Goal: Information Seeking & Learning: Compare options

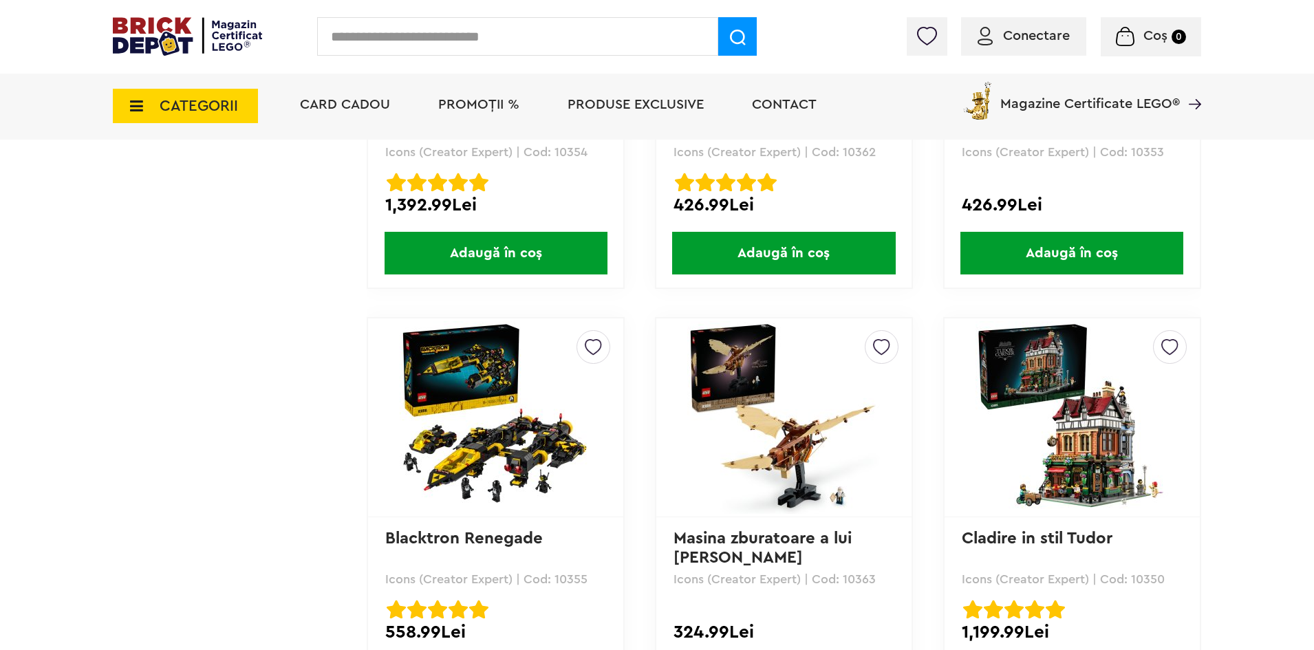
scroll to position [1926, 0]
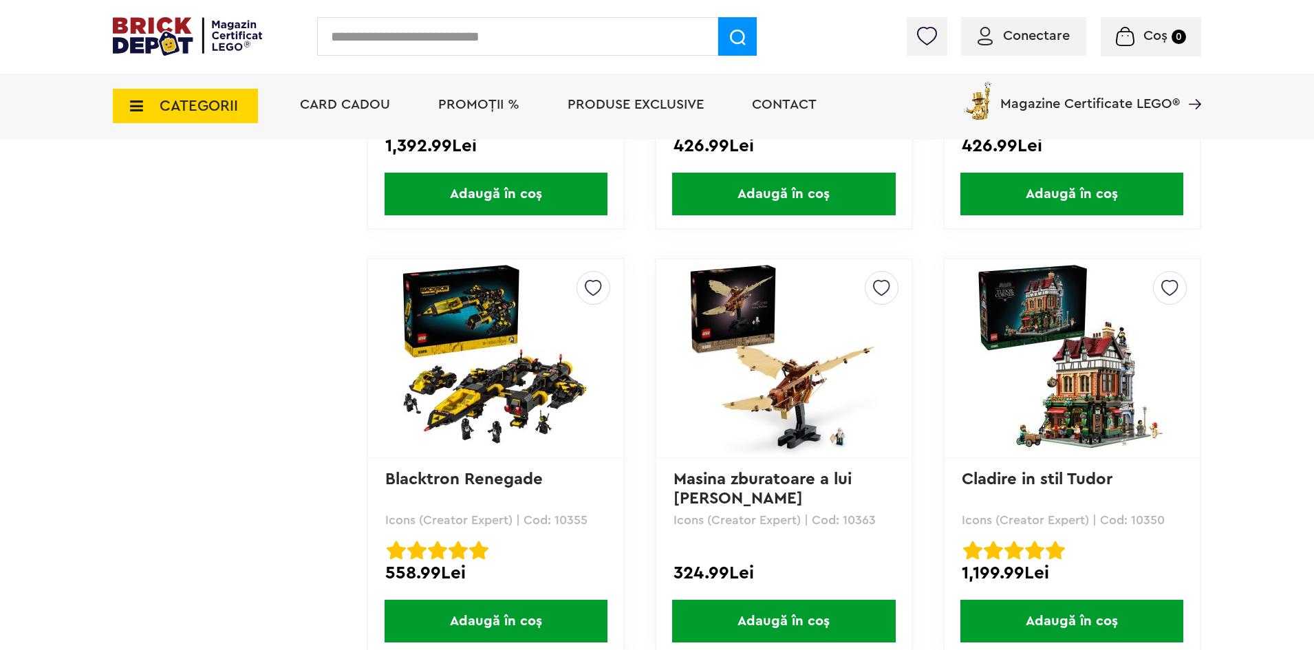
click at [200, 116] on span "CATEGORII" at bounding box center [185, 106] width 145 height 34
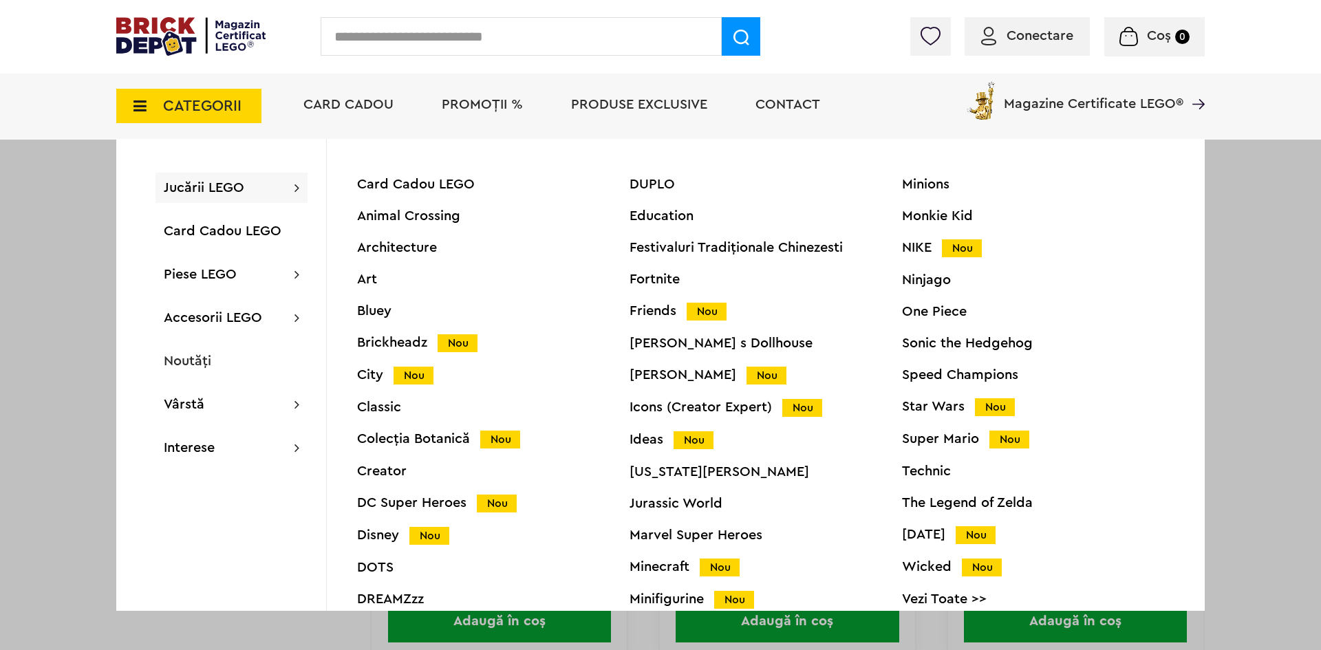
click at [365, 376] on div "City Nou" at bounding box center [493, 375] width 272 height 14
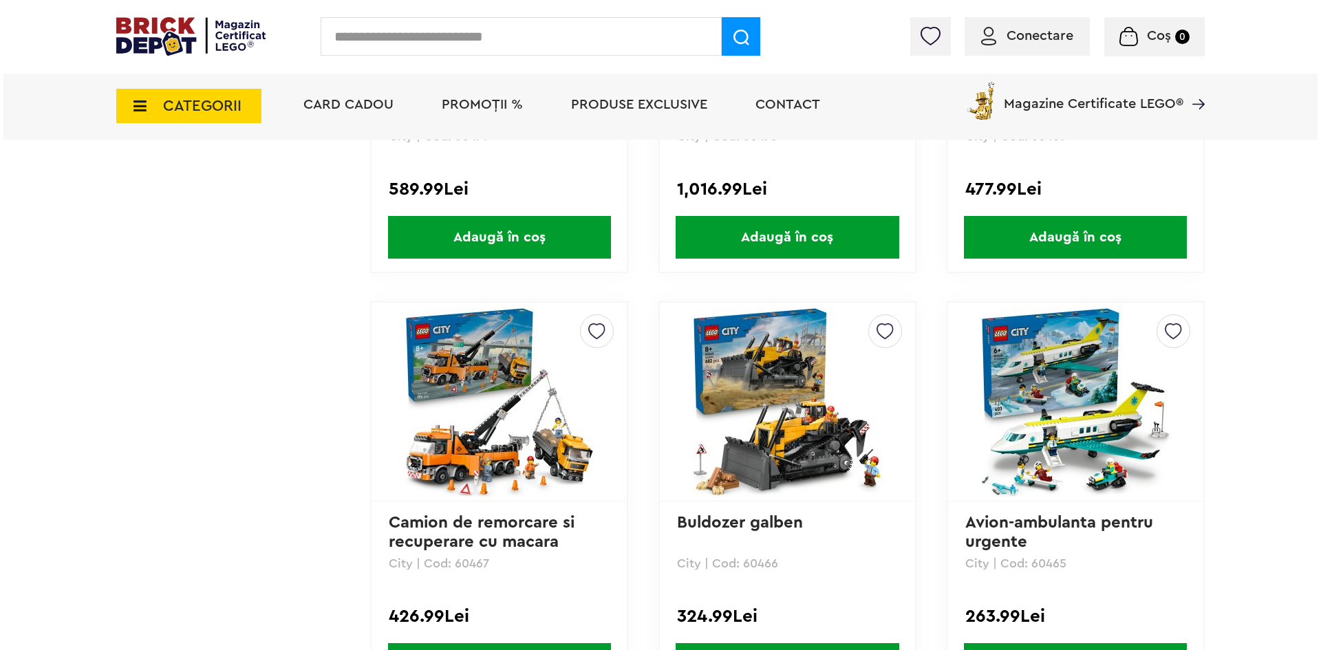
scroll to position [1032, 0]
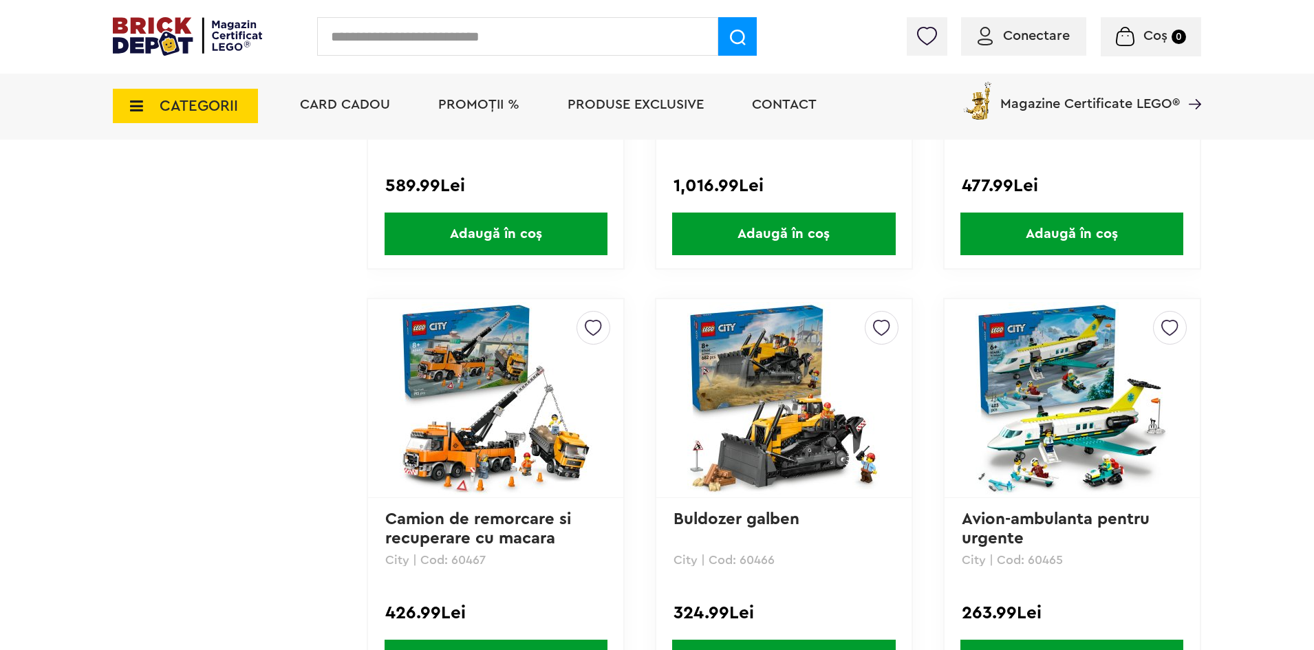
click at [156, 109] on span "CATEGORII" at bounding box center [185, 106] width 145 height 34
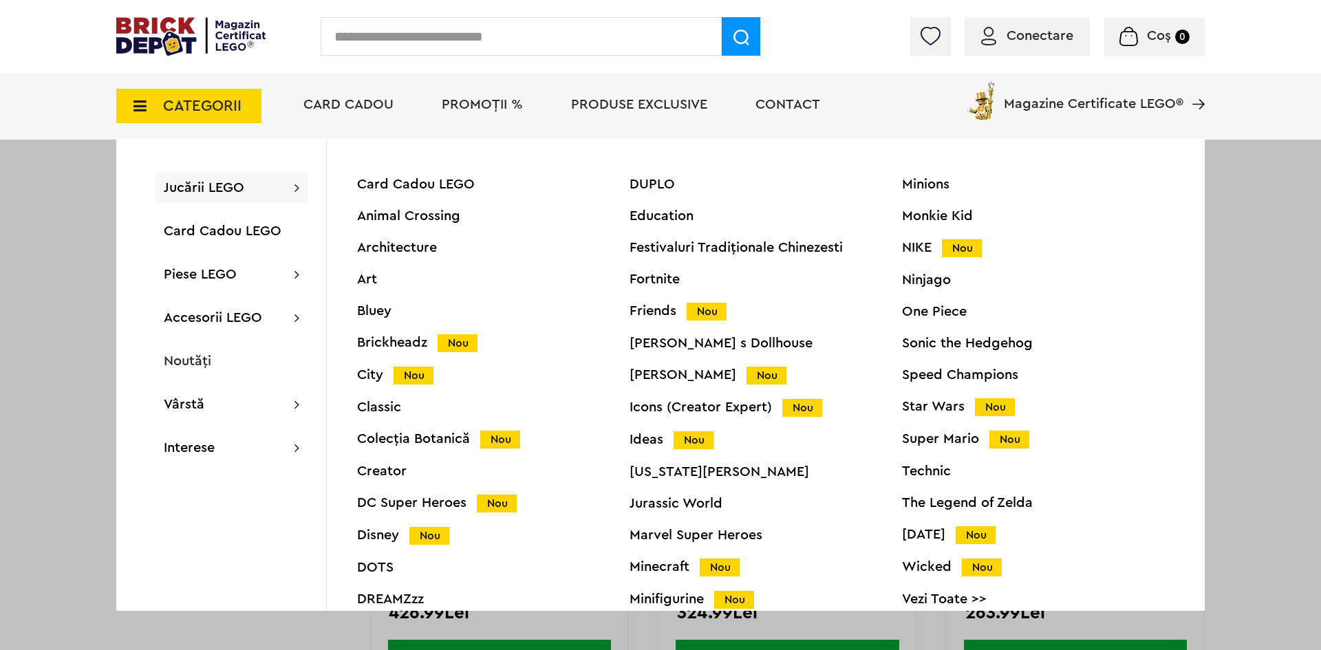
click at [401, 49] on input "text" at bounding box center [521, 36] width 401 height 39
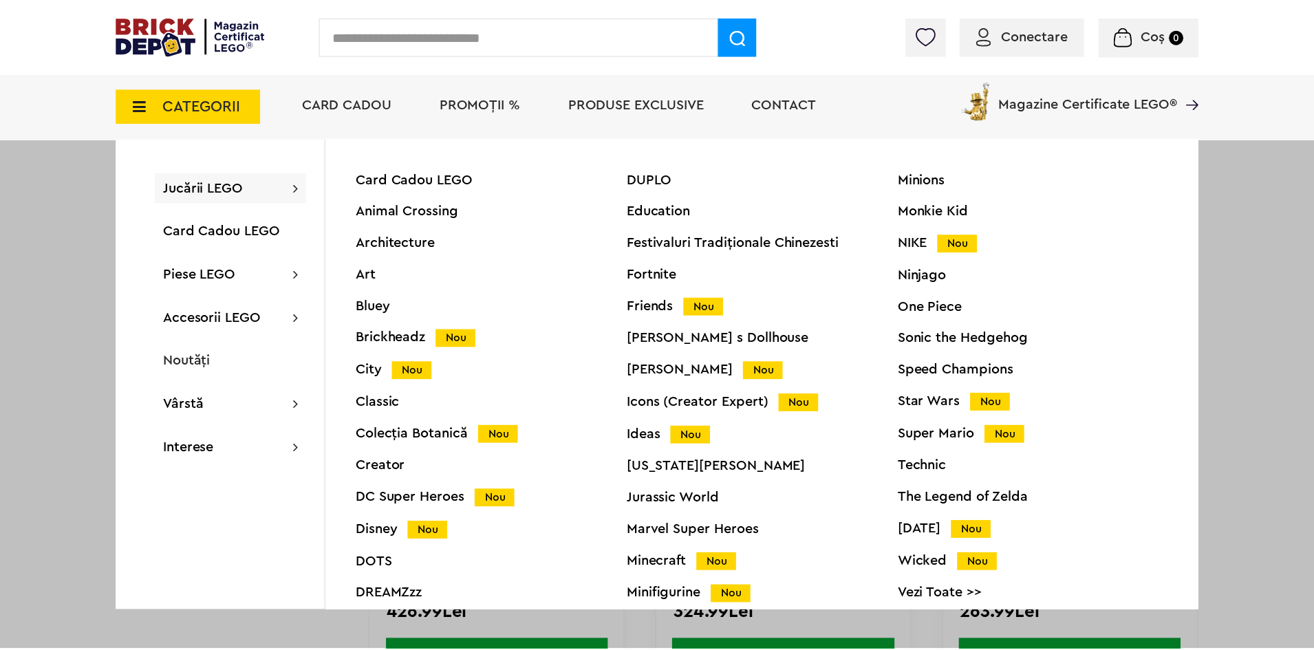
scroll to position [0, 0]
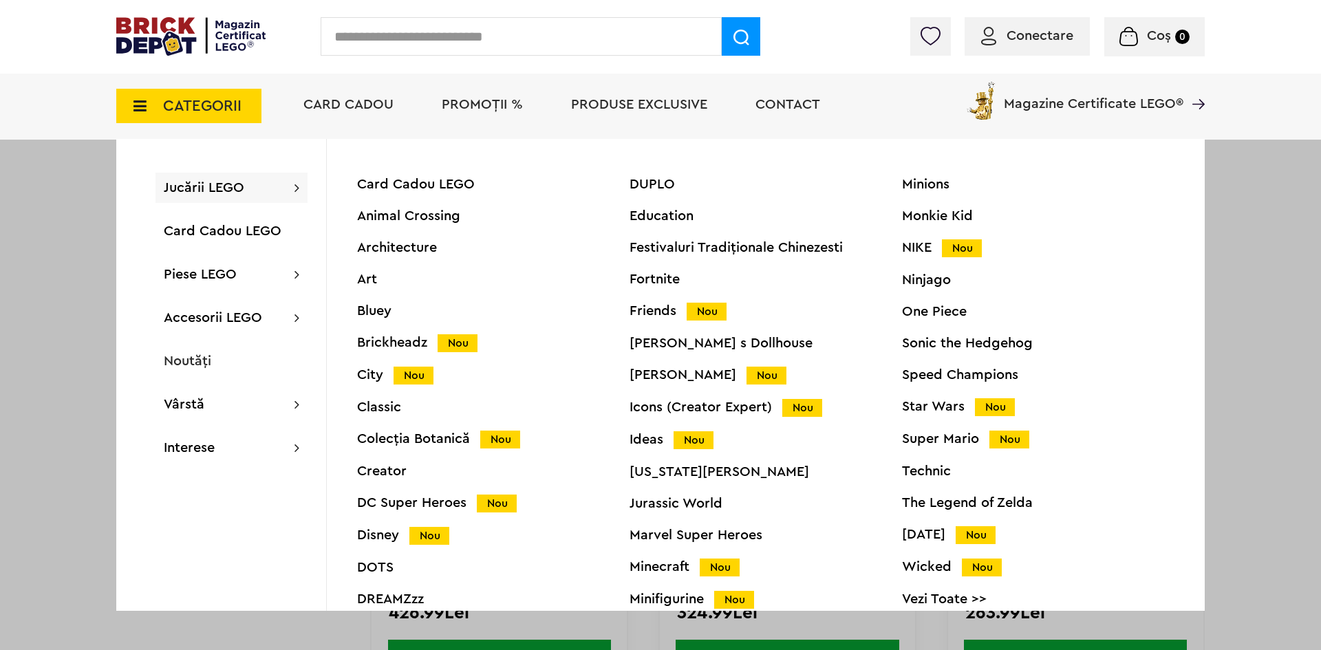
click at [397, 467] on div "Creator" at bounding box center [493, 471] width 272 height 14
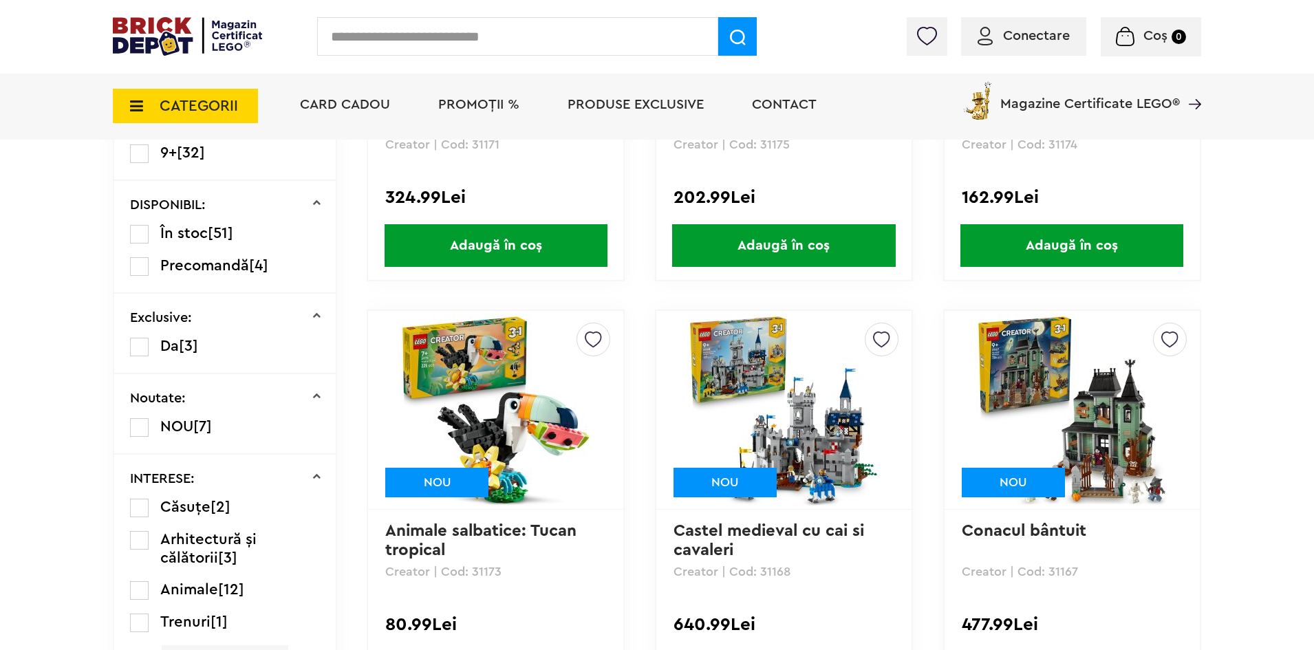
scroll to position [619, 0]
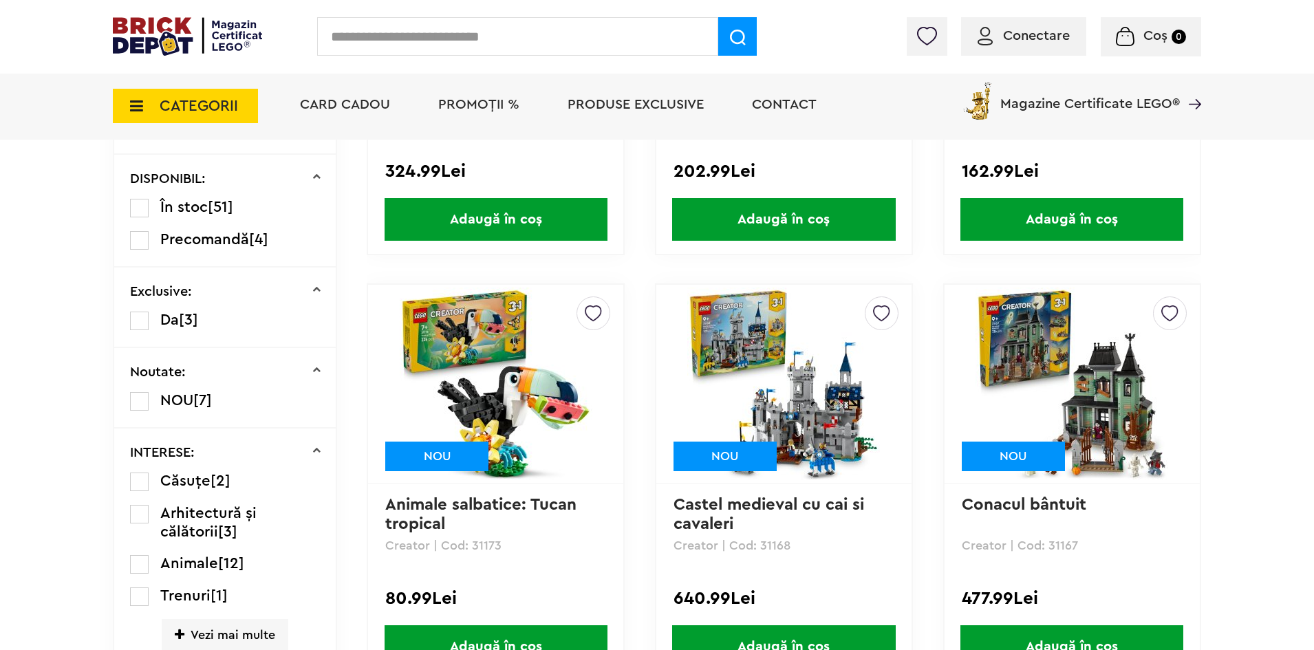
click at [778, 395] on img at bounding box center [783, 384] width 193 height 193
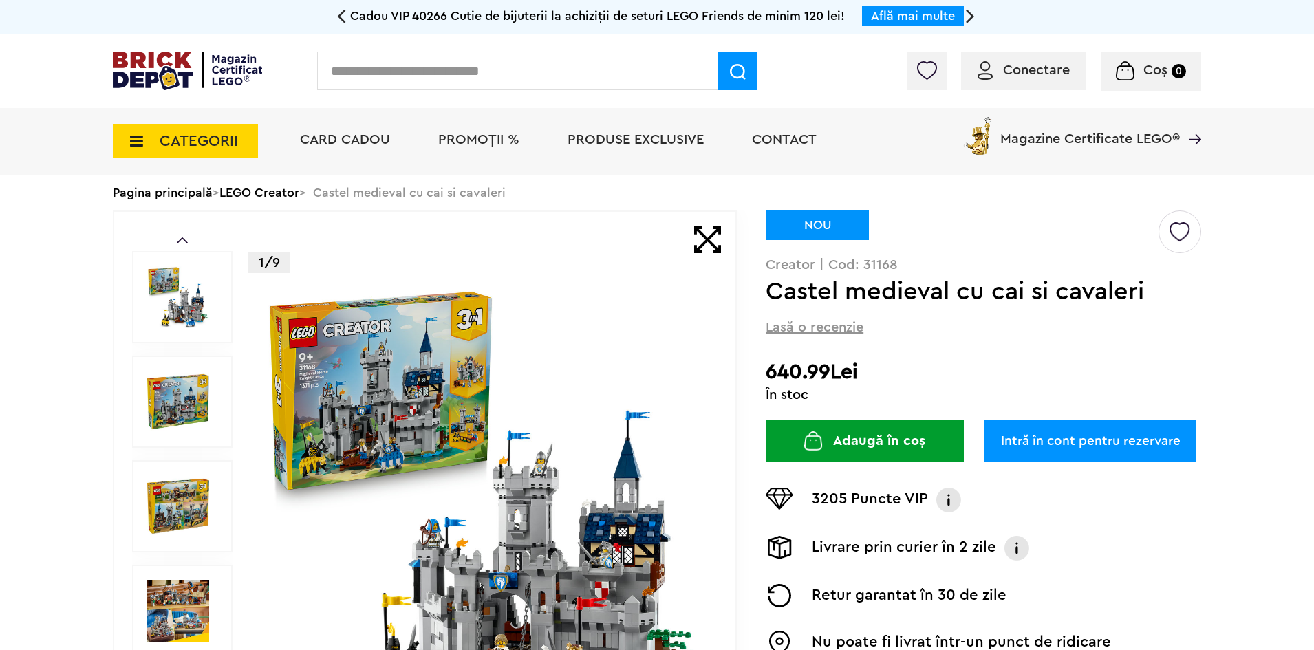
click at [706, 241] on span at bounding box center [707, 239] width 27 height 27
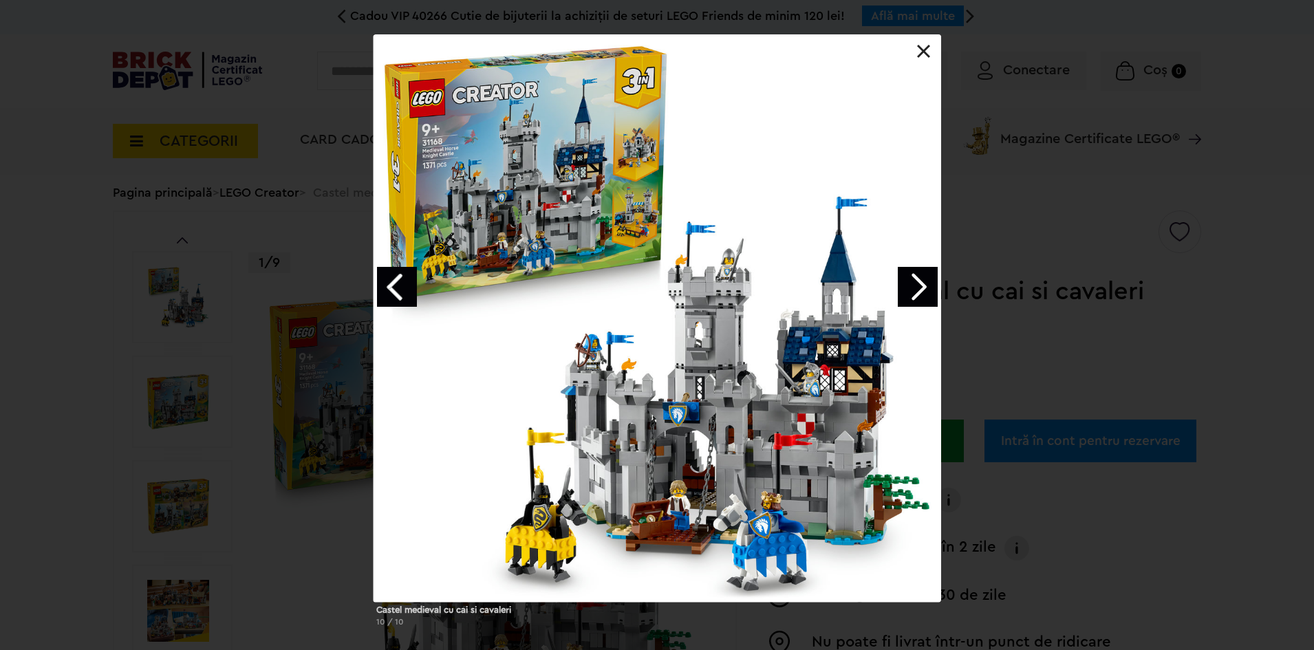
click at [911, 294] on link "Next image" at bounding box center [918, 287] width 40 height 40
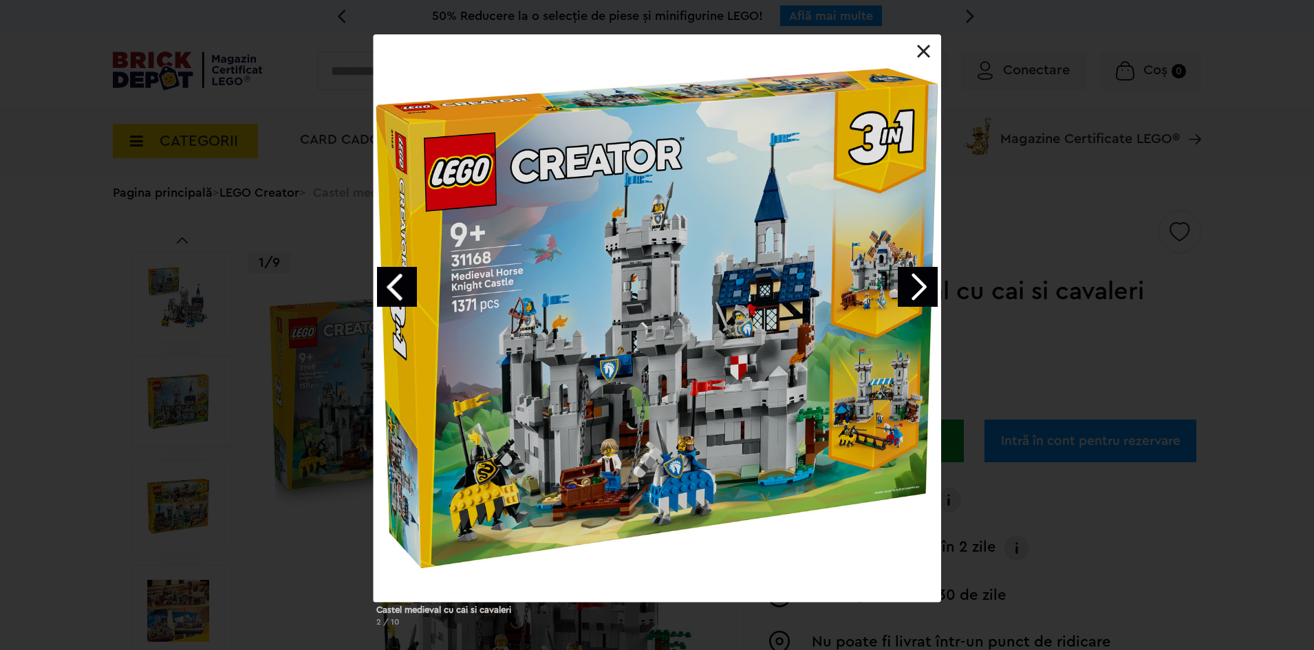
click at [910, 301] on link "Next image" at bounding box center [918, 287] width 40 height 40
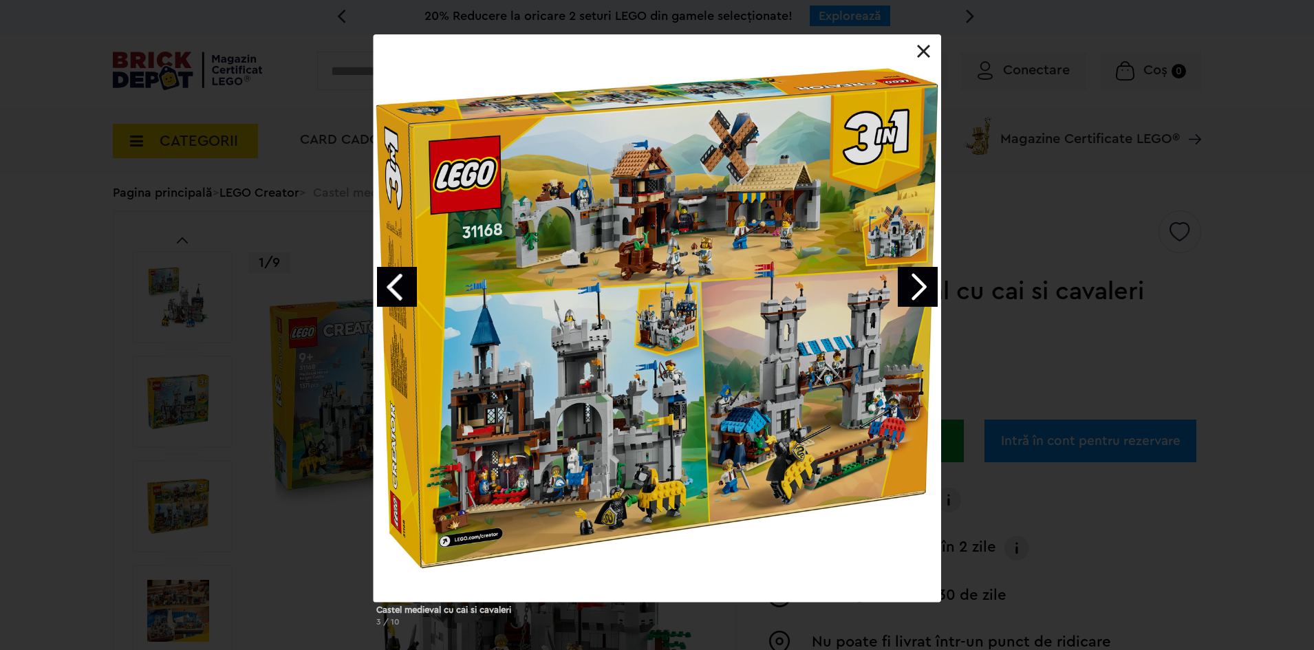
click at [914, 289] on link "Next image" at bounding box center [918, 287] width 40 height 40
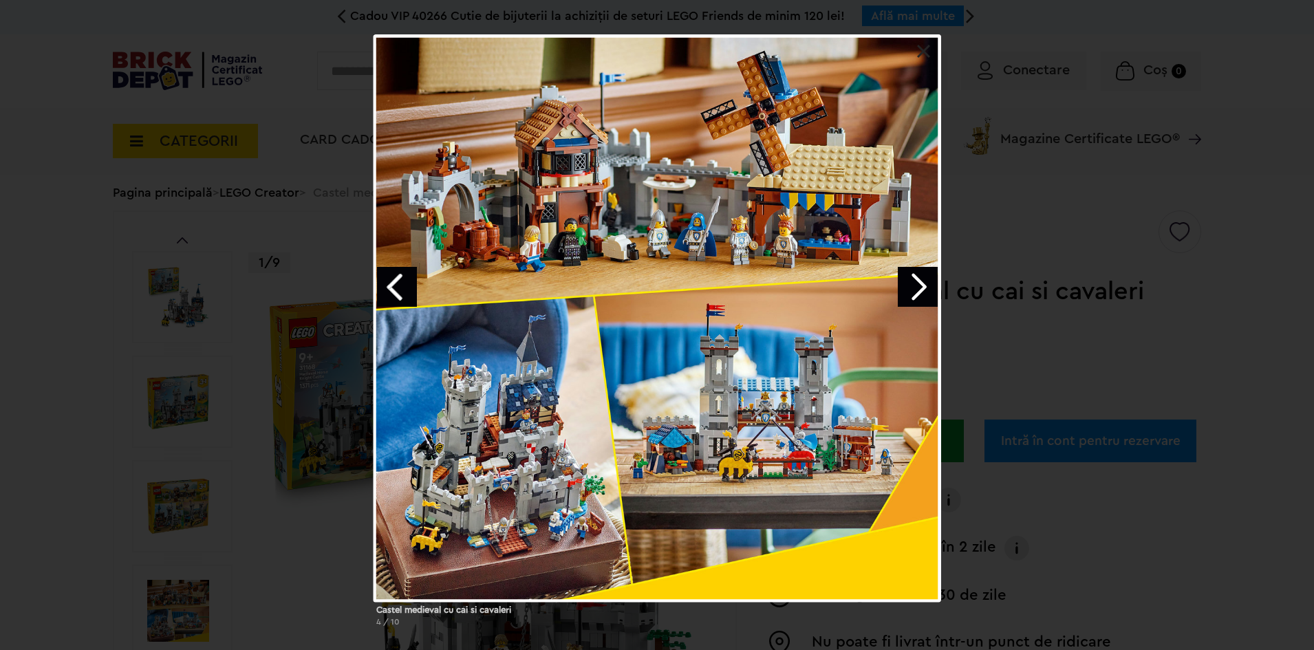
click at [528, 459] on div at bounding box center [656, 317] width 567 height 567
click at [909, 288] on link "Next image" at bounding box center [918, 287] width 40 height 40
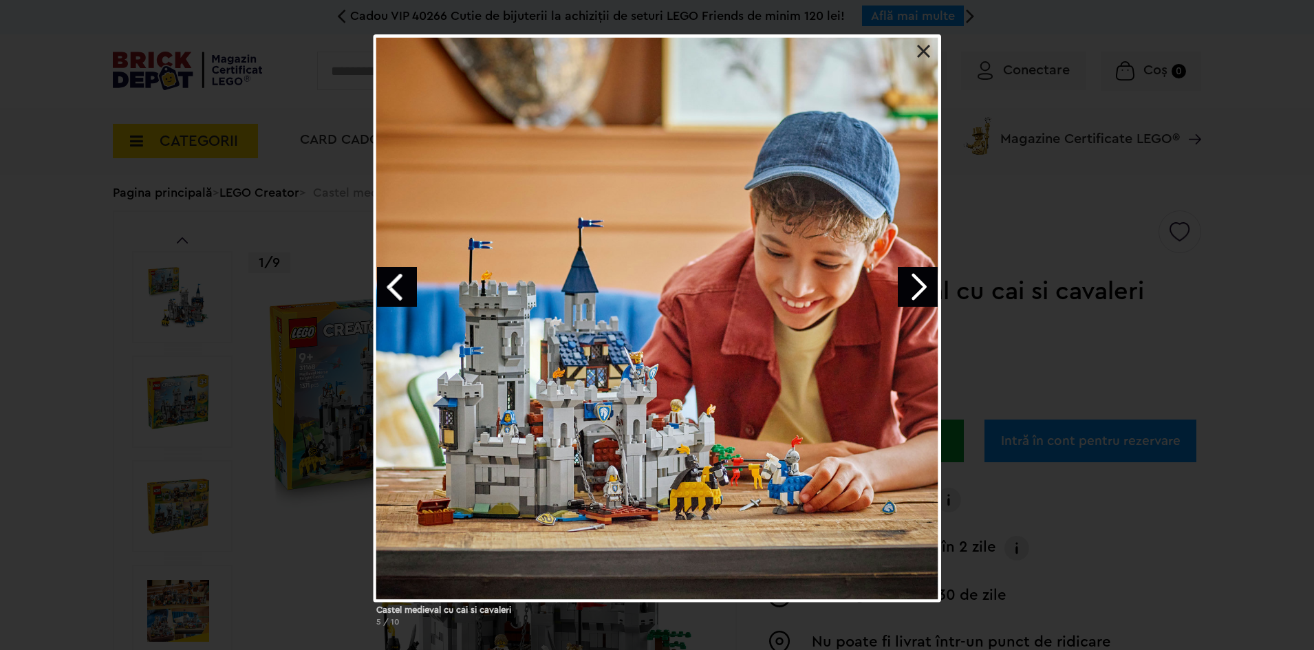
click at [909, 288] on link "Next image" at bounding box center [918, 287] width 40 height 40
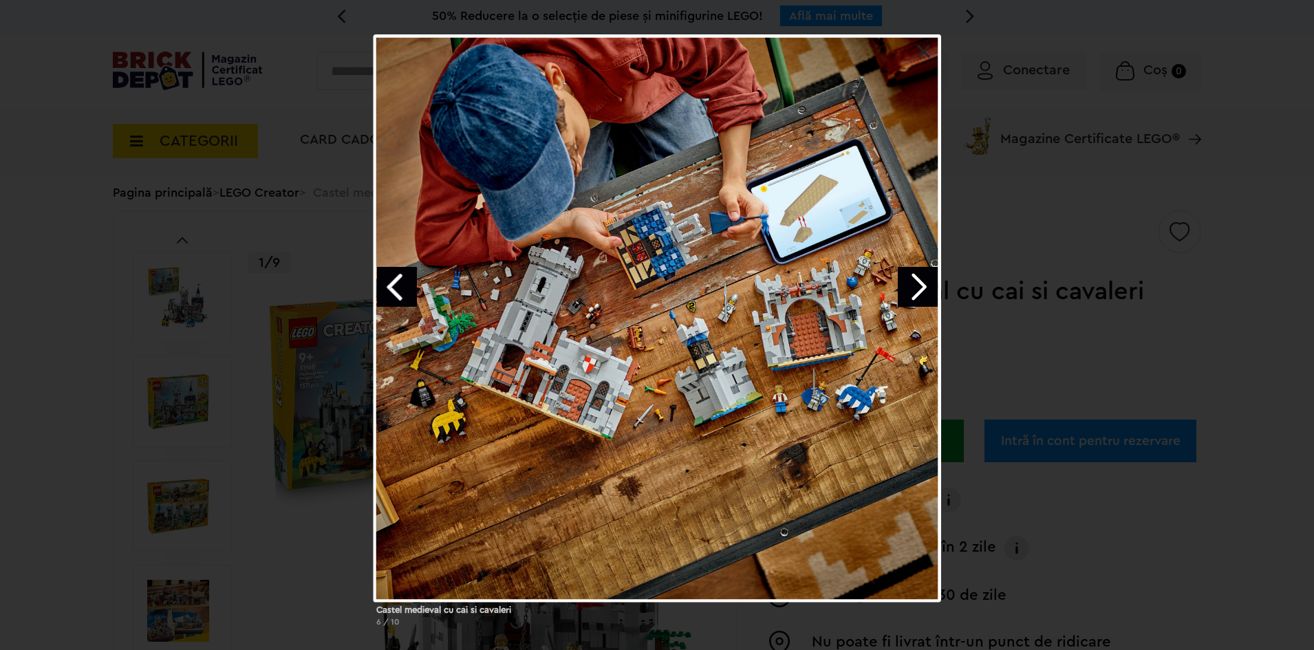
click at [907, 288] on link "Next image" at bounding box center [918, 287] width 40 height 40
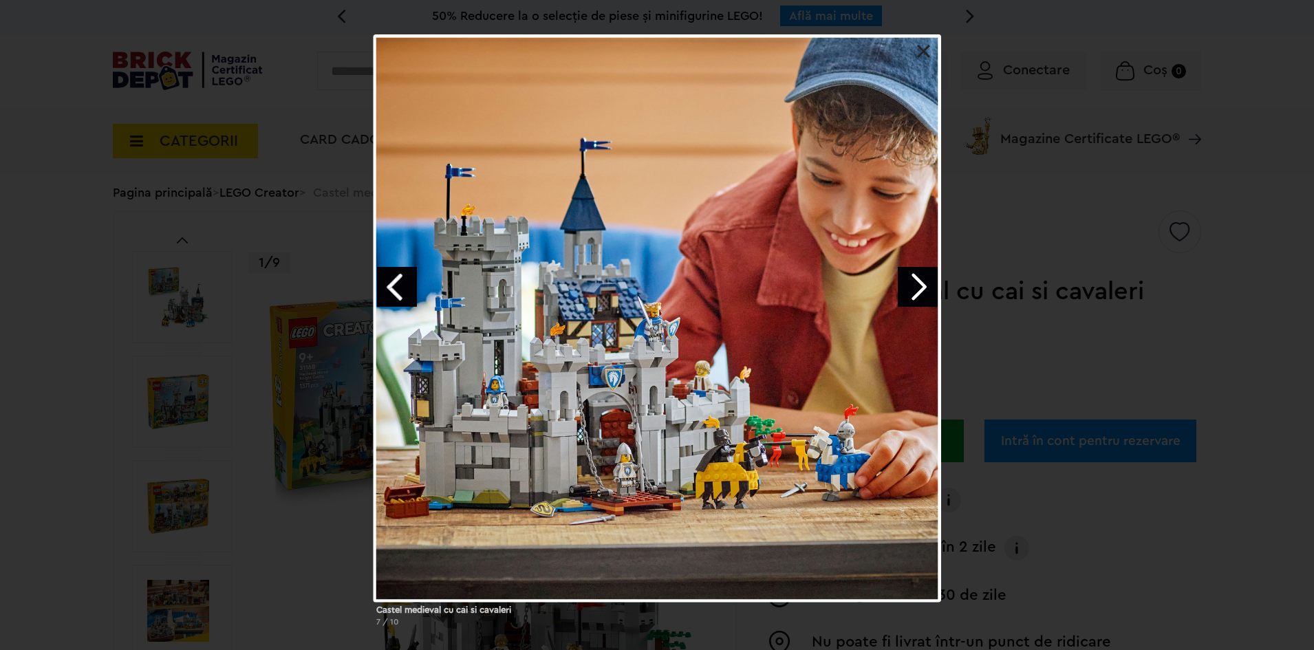
click at [905, 288] on link "Next image" at bounding box center [918, 287] width 40 height 40
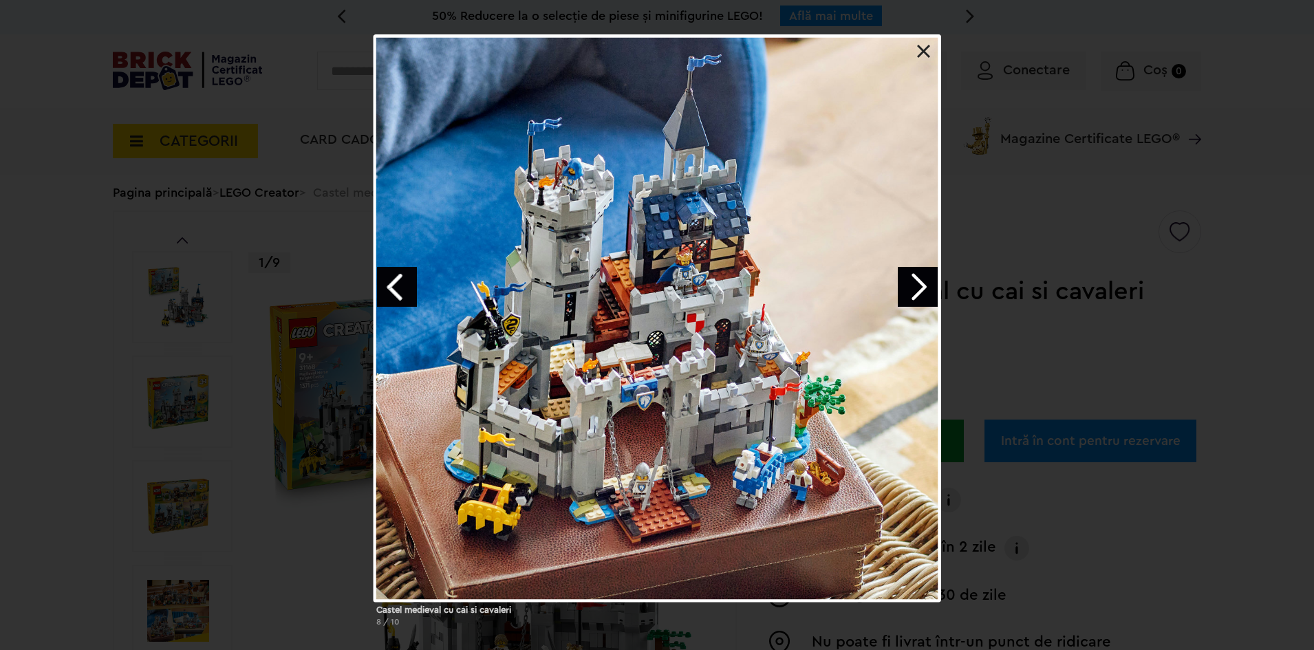
click at [901, 295] on link "Next image" at bounding box center [918, 287] width 40 height 40
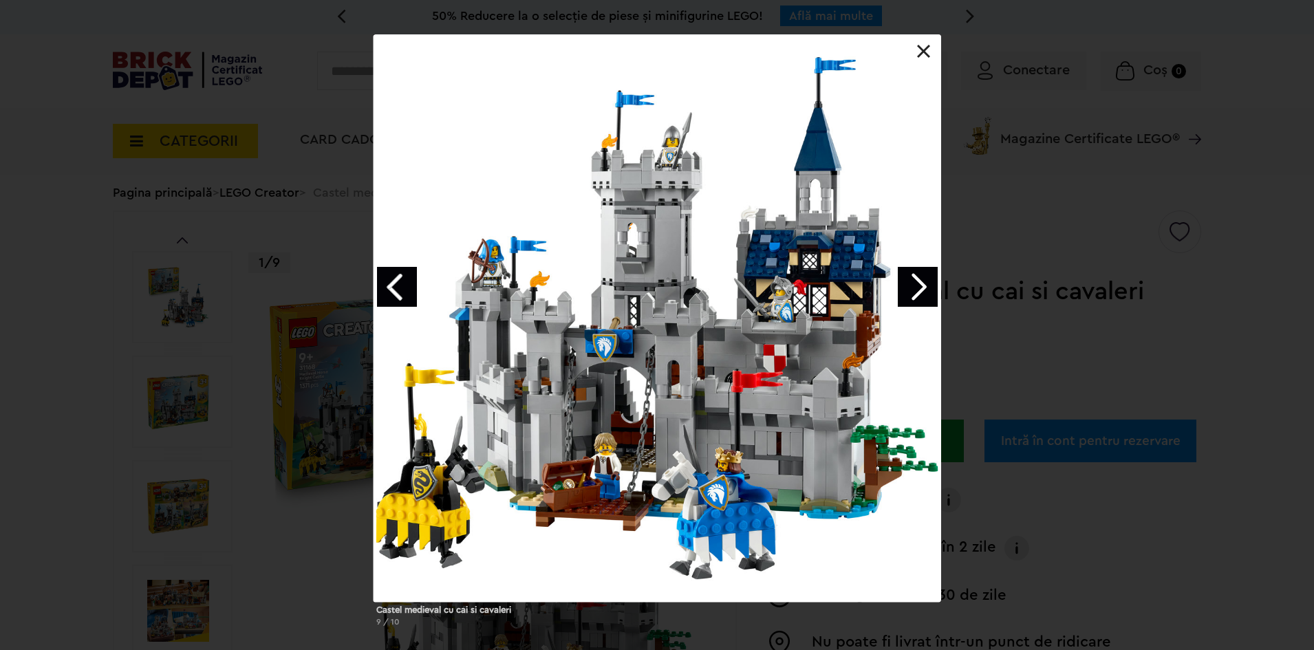
click at [901, 295] on link "Next image" at bounding box center [918, 287] width 40 height 40
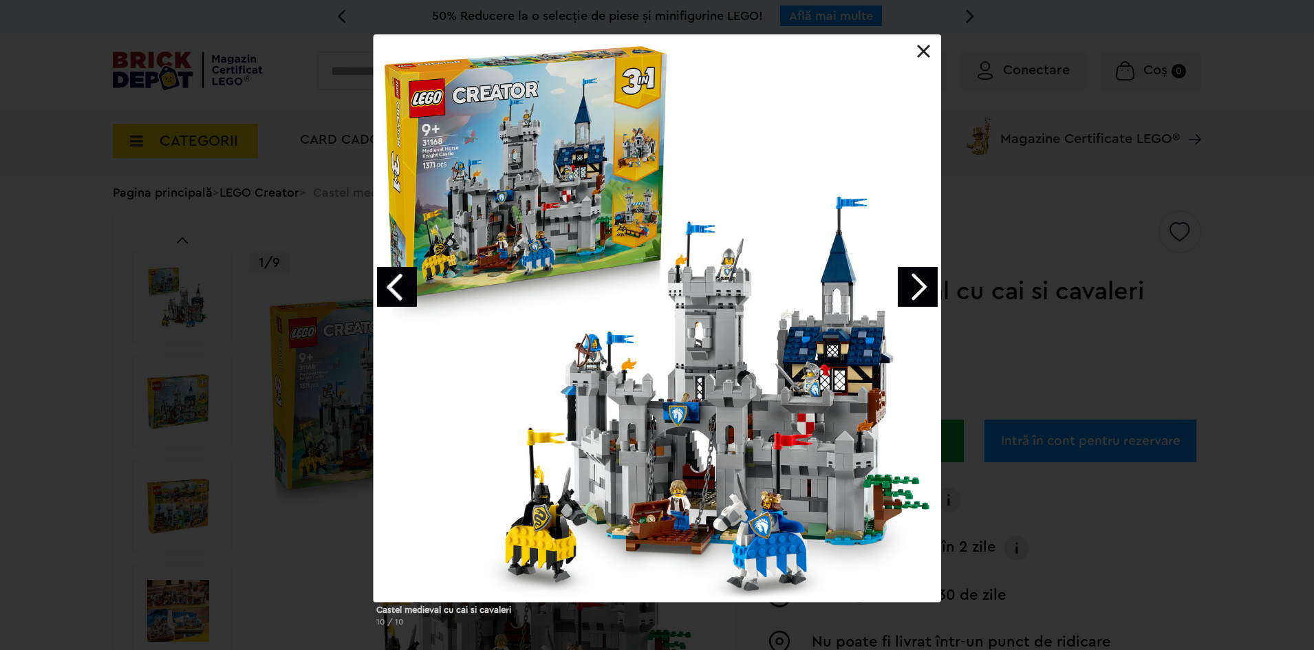
click at [901, 295] on link "Next image" at bounding box center [918, 287] width 40 height 40
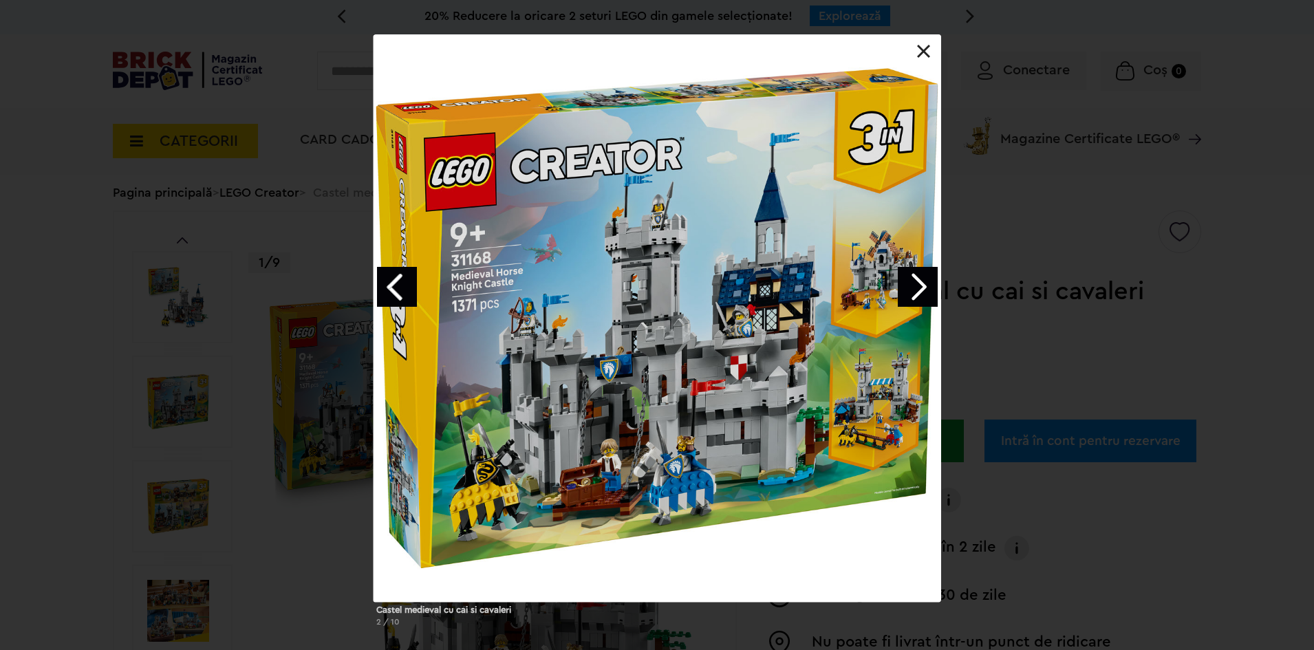
click at [899, 296] on link "Next image" at bounding box center [918, 287] width 40 height 40
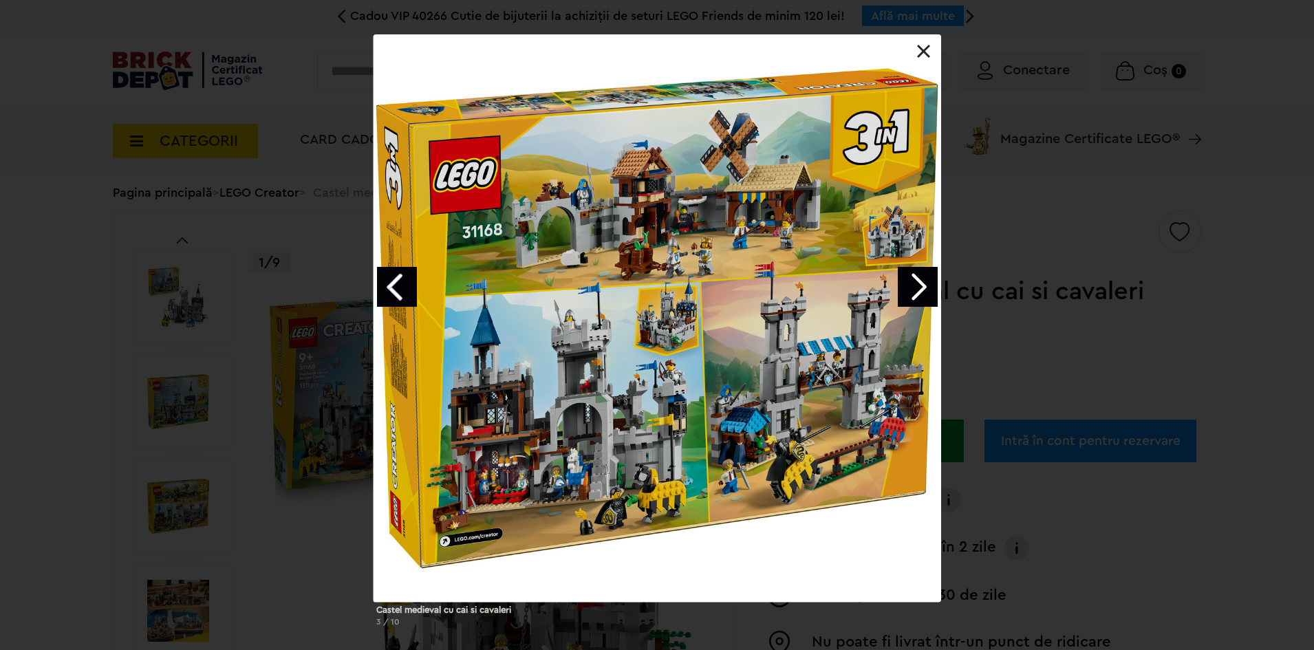
click at [899, 296] on link "Next image" at bounding box center [918, 287] width 40 height 40
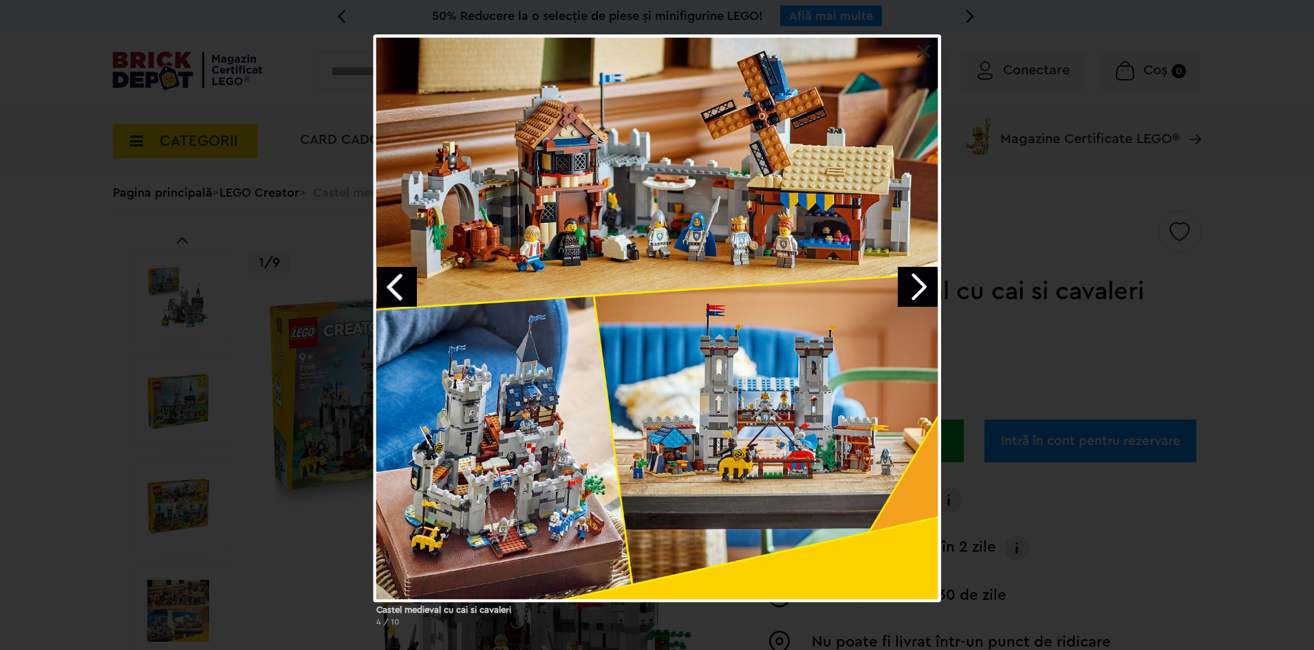
click at [924, 295] on link "Next image" at bounding box center [918, 287] width 40 height 40
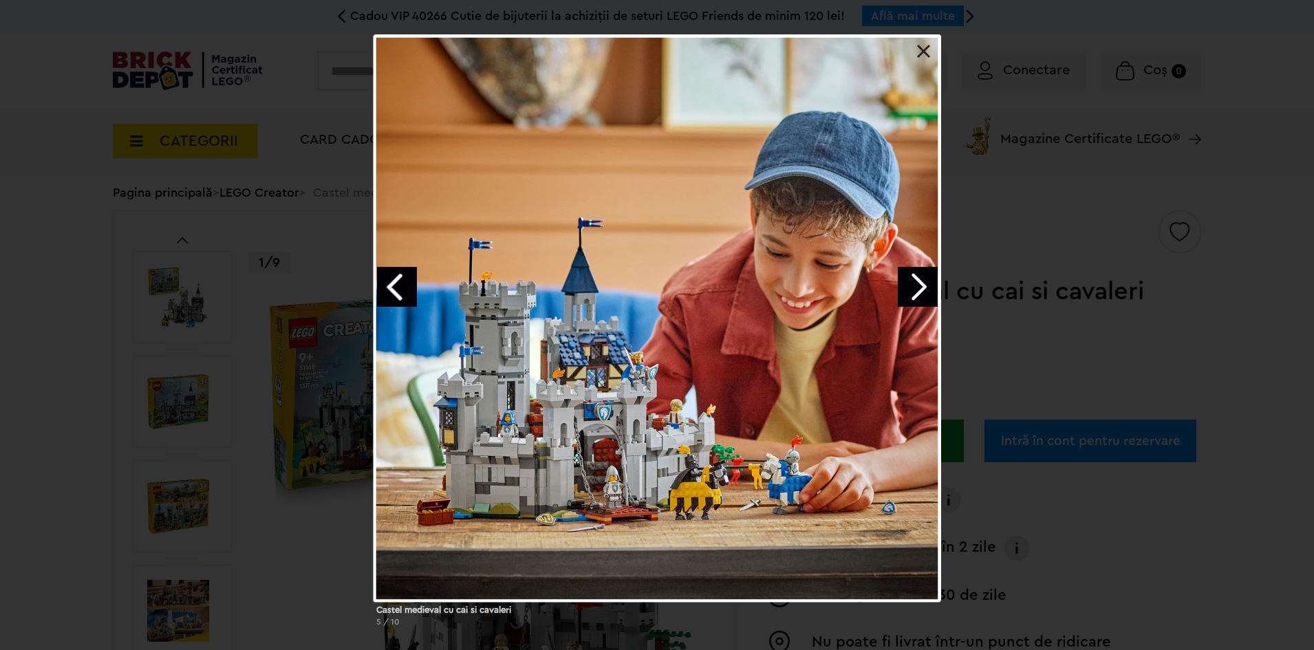
click at [926, 53] on link at bounding box center [924, 52] width 14 height 14
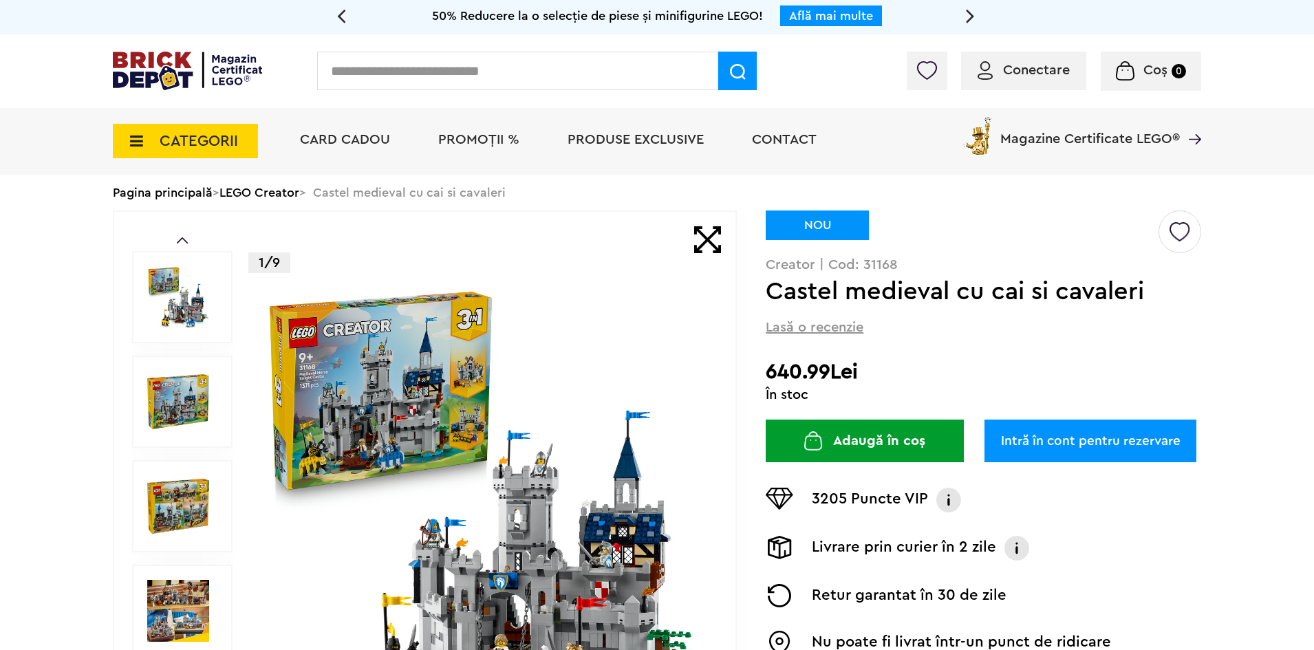
click at [142, 140] on icon at bounding box center [132, 140] width 21 height 15
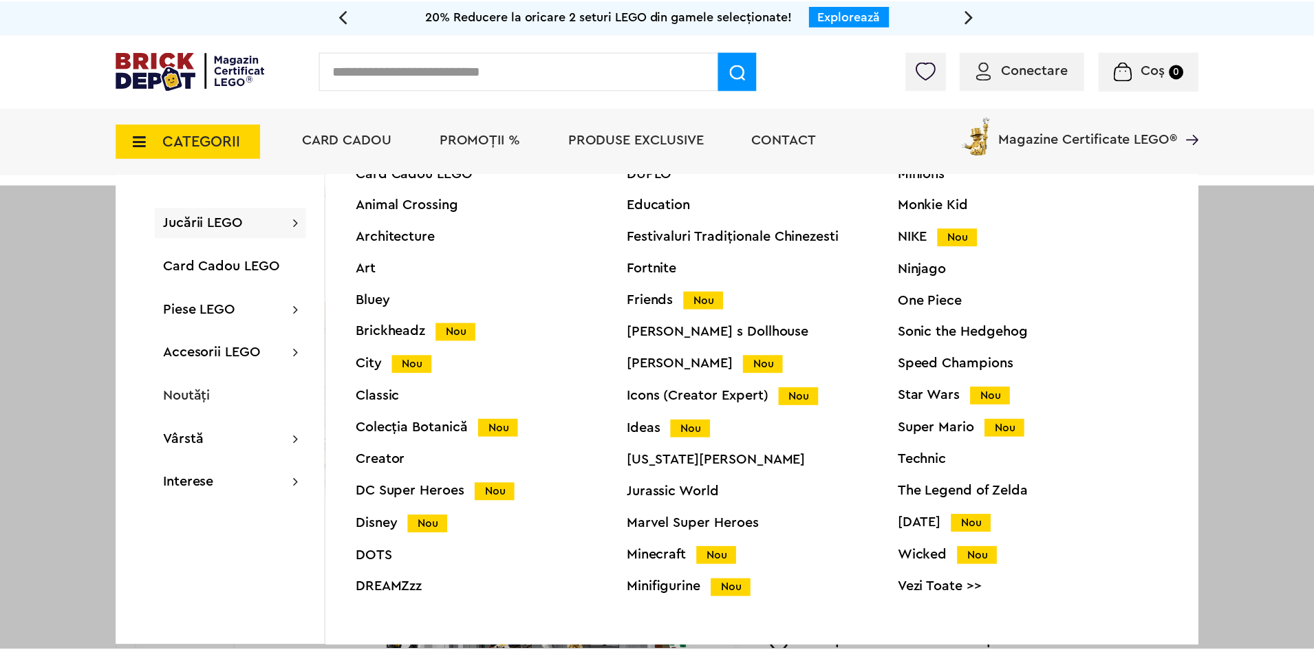
scroll to position [52, 0]
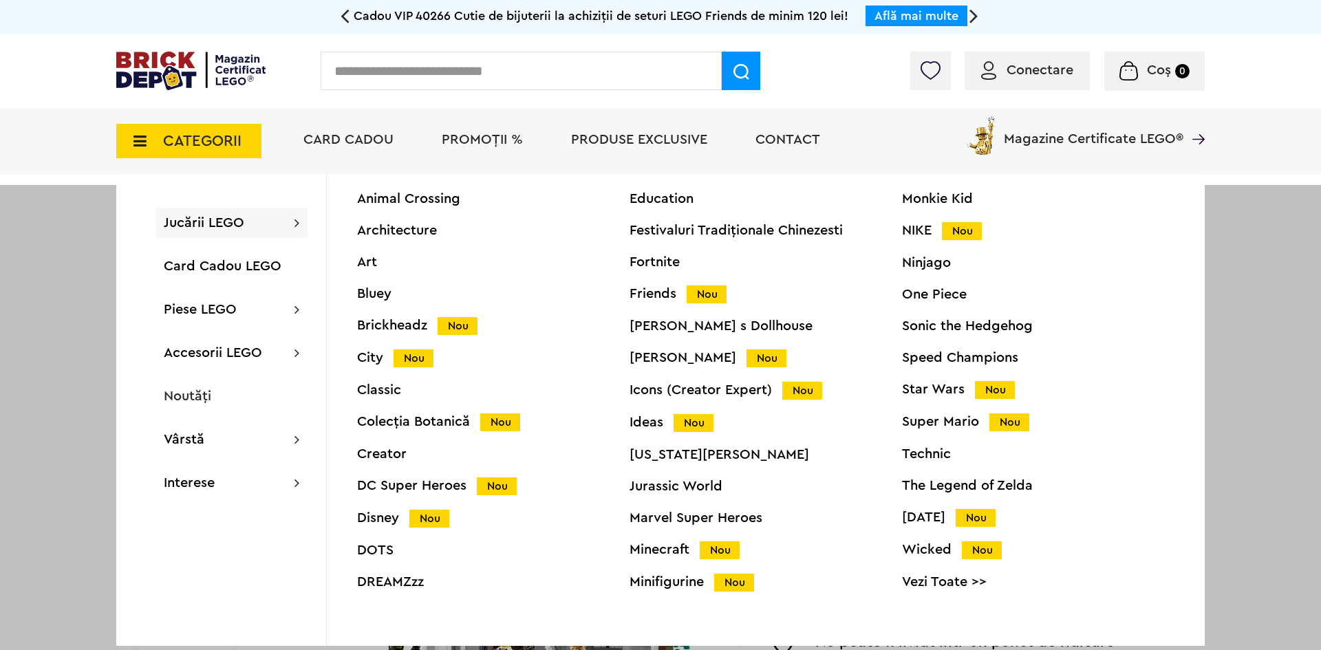
click at [640, 430] on div "Ideas Nou" at bounding box center [765, 422] width 272 height 14
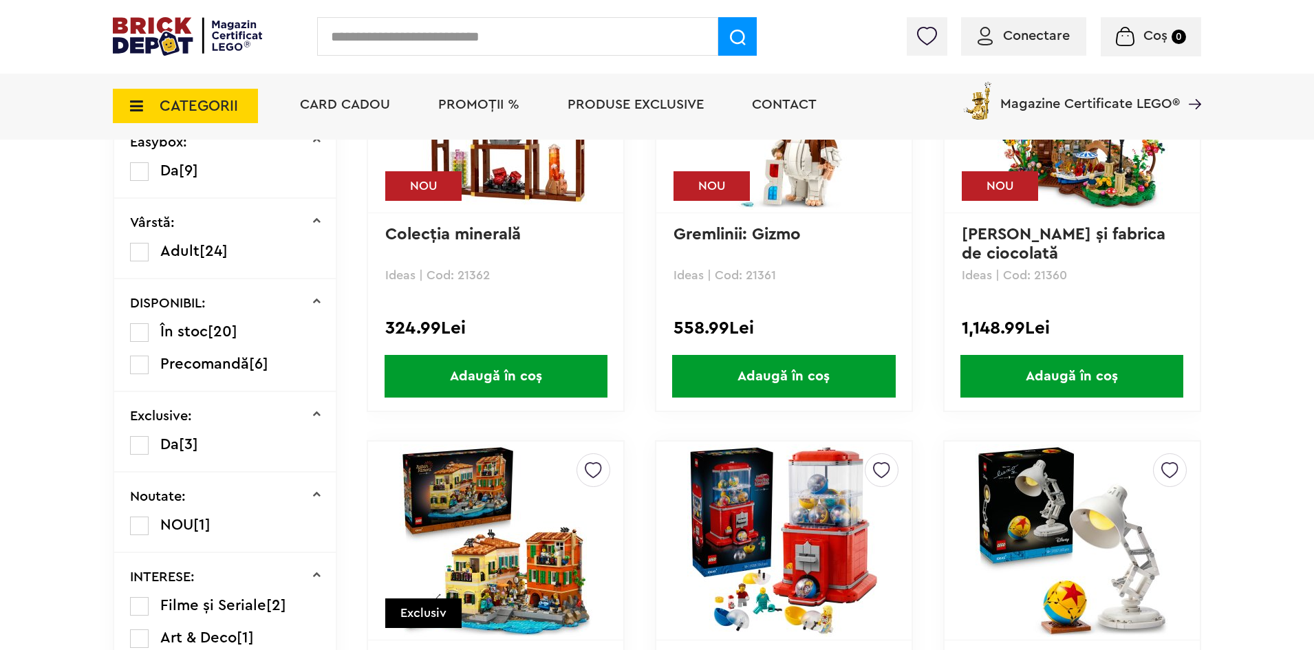
scroll to position [447, 0]
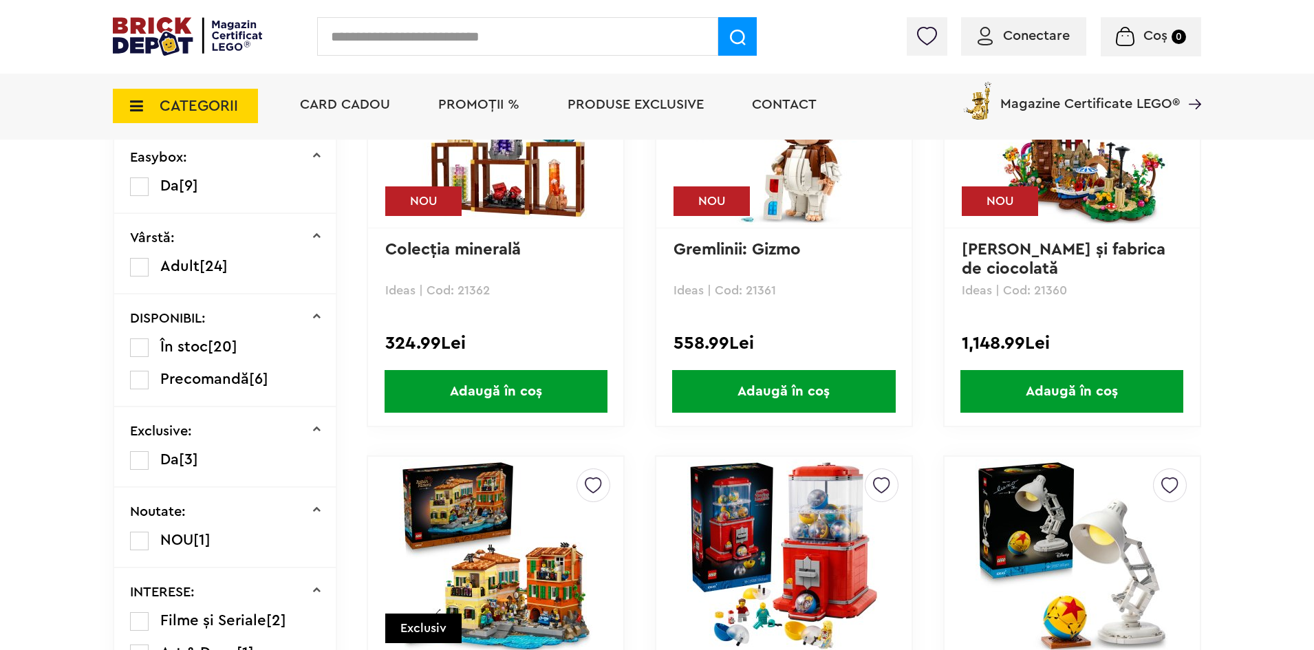
click at [120, 96] on span "CATEGORII" at bounding box center [185, 106] width 145 height 34
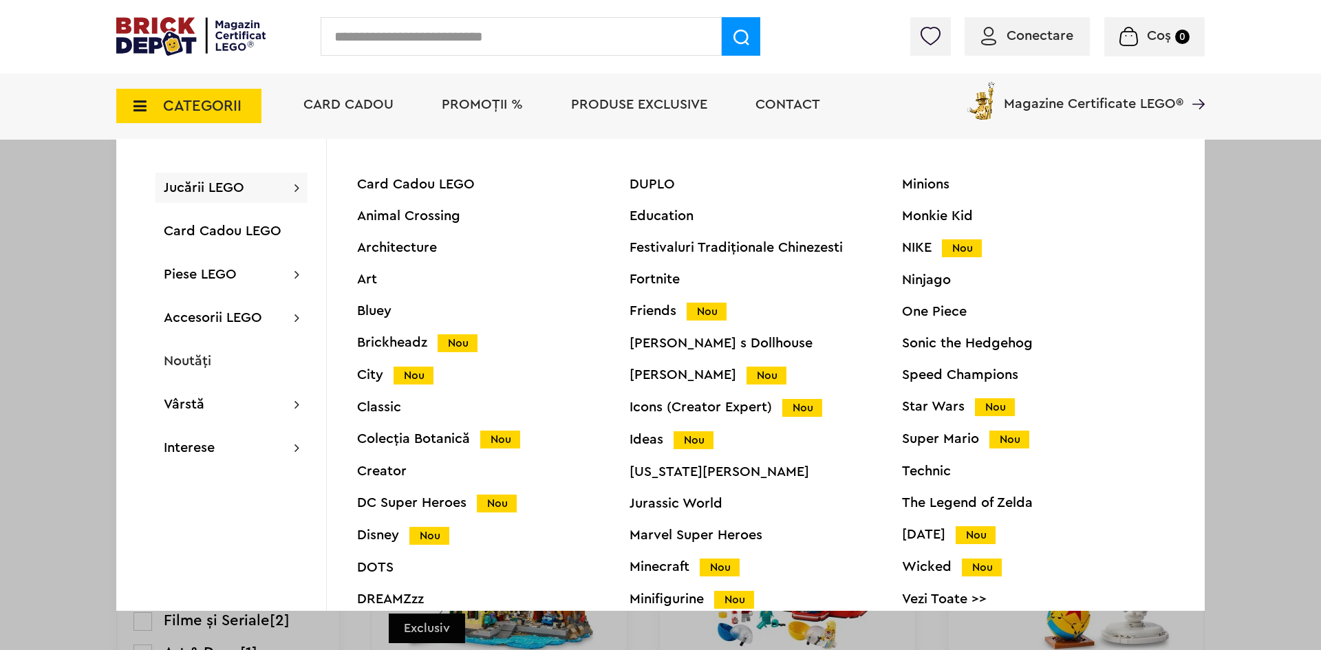
click at [636, 414] on div "Icons (Creator Expert) Nou" at bounding box center [765, 407] width 272 height 14
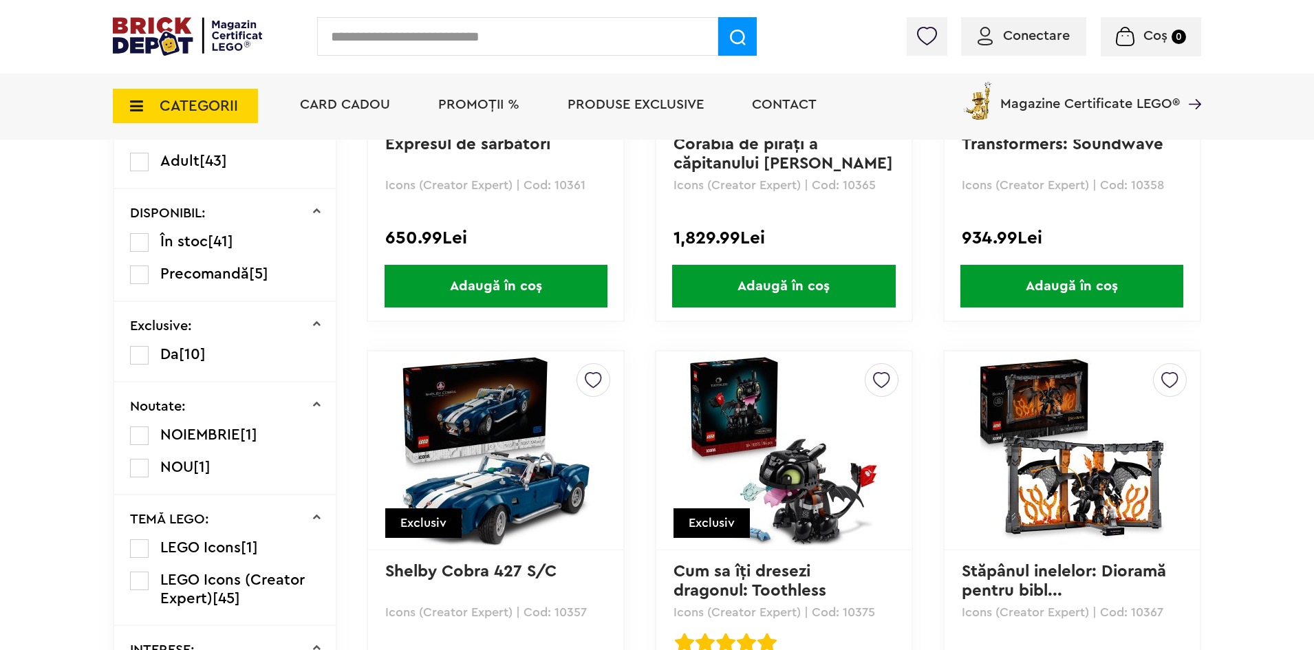
scroll to position [447, 0]
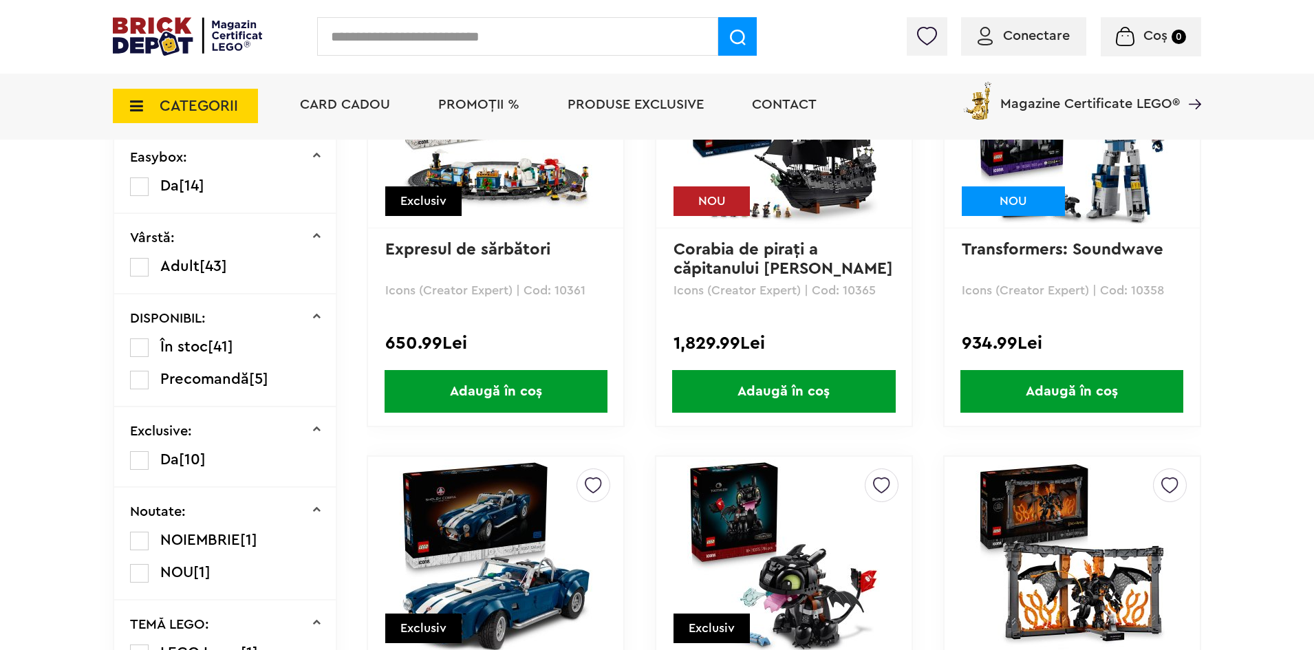
click at [232, 107] on span "CATEGORII" at bounding box center [199, 105] width 78 height 15
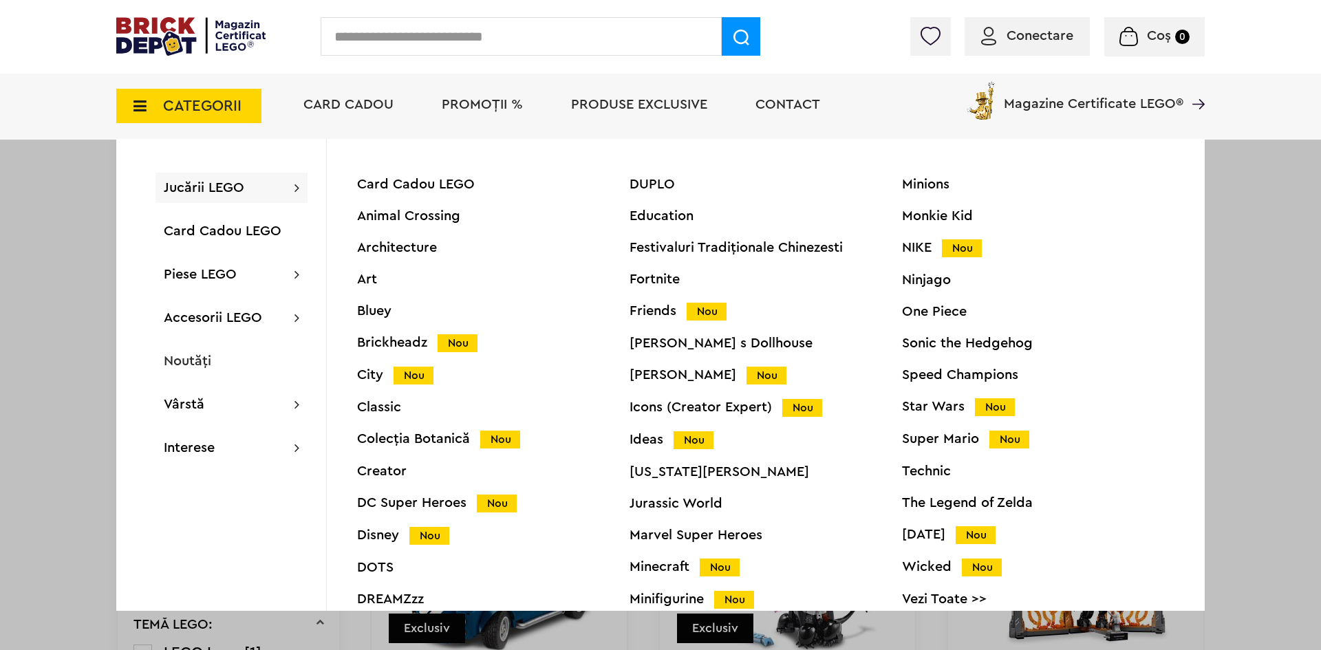
click at [917, 254] on div "NIKE Nou" at bounding box center [1038, 248] width 272 height 14
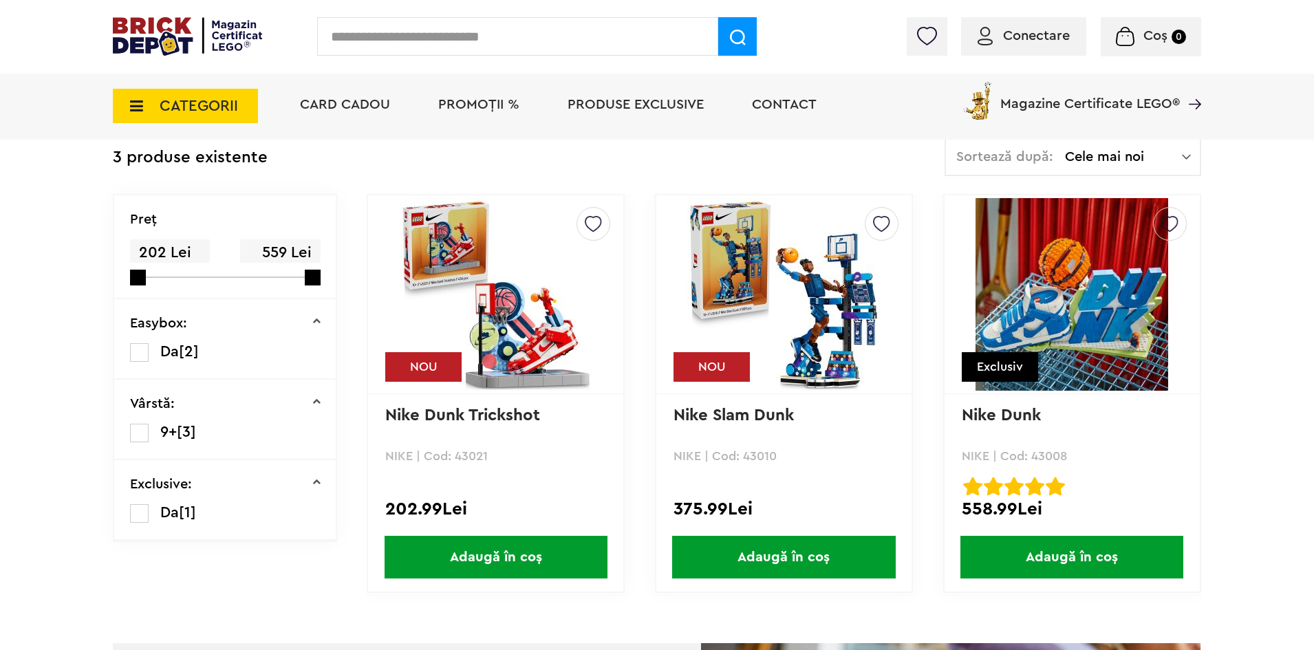
scroll to position [344, 0]
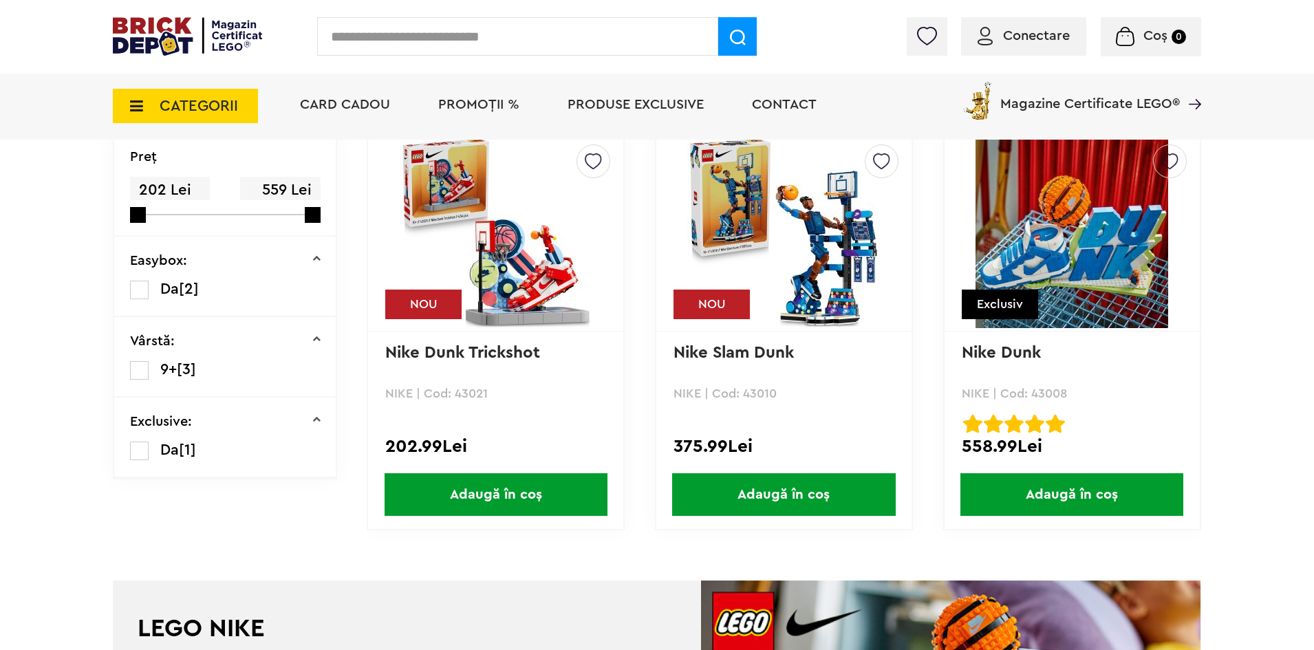
click at [788, 240] on img at bounding box center [783, 231] width 193 height 193
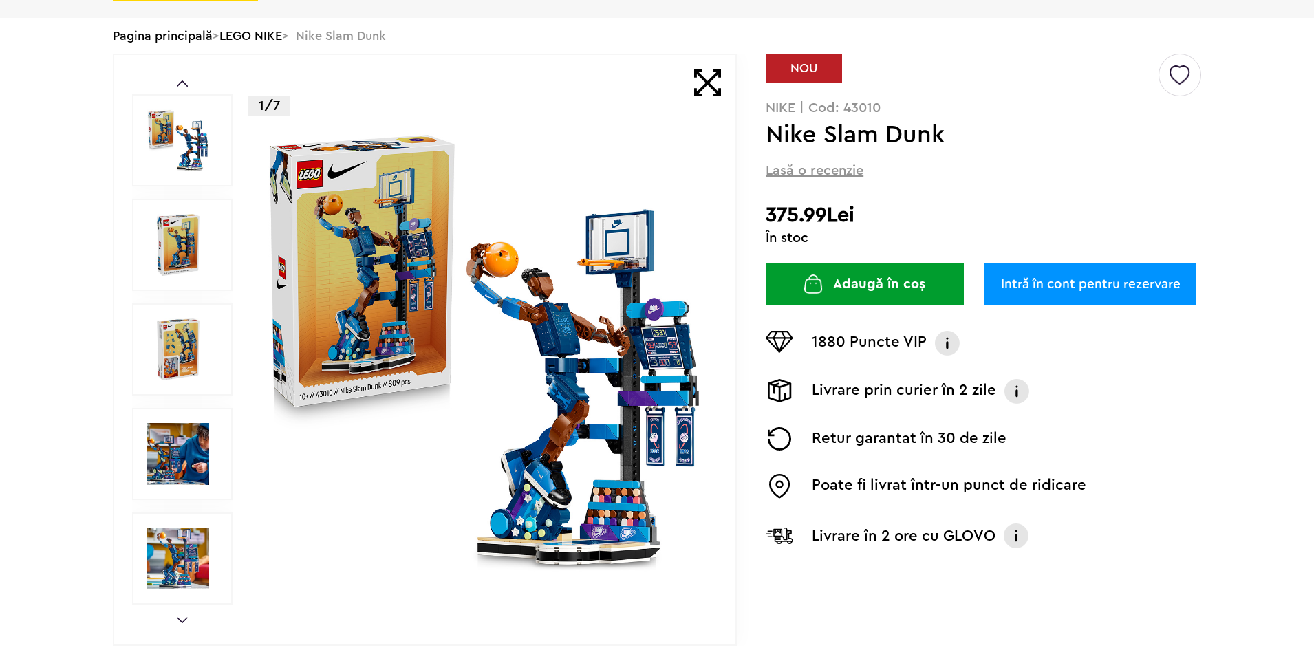
scroll to position [206, 0]
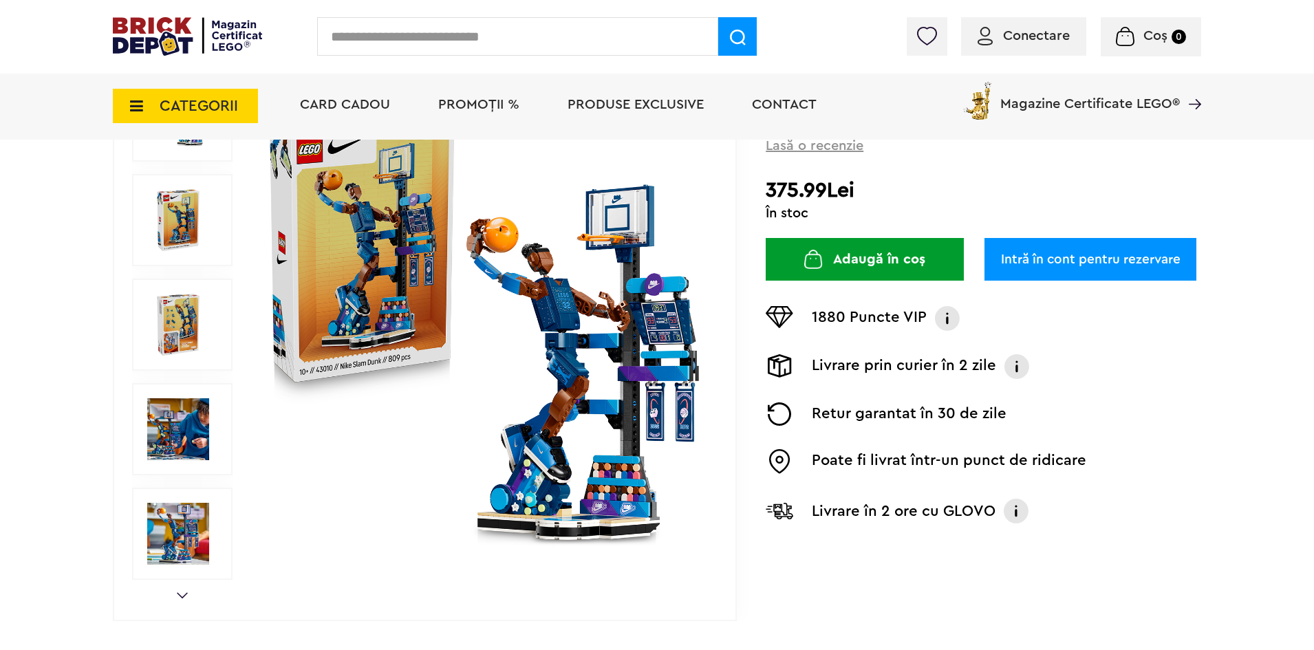
click at [147, 315] on img at bounding box center [178, 325] width 62 height 62
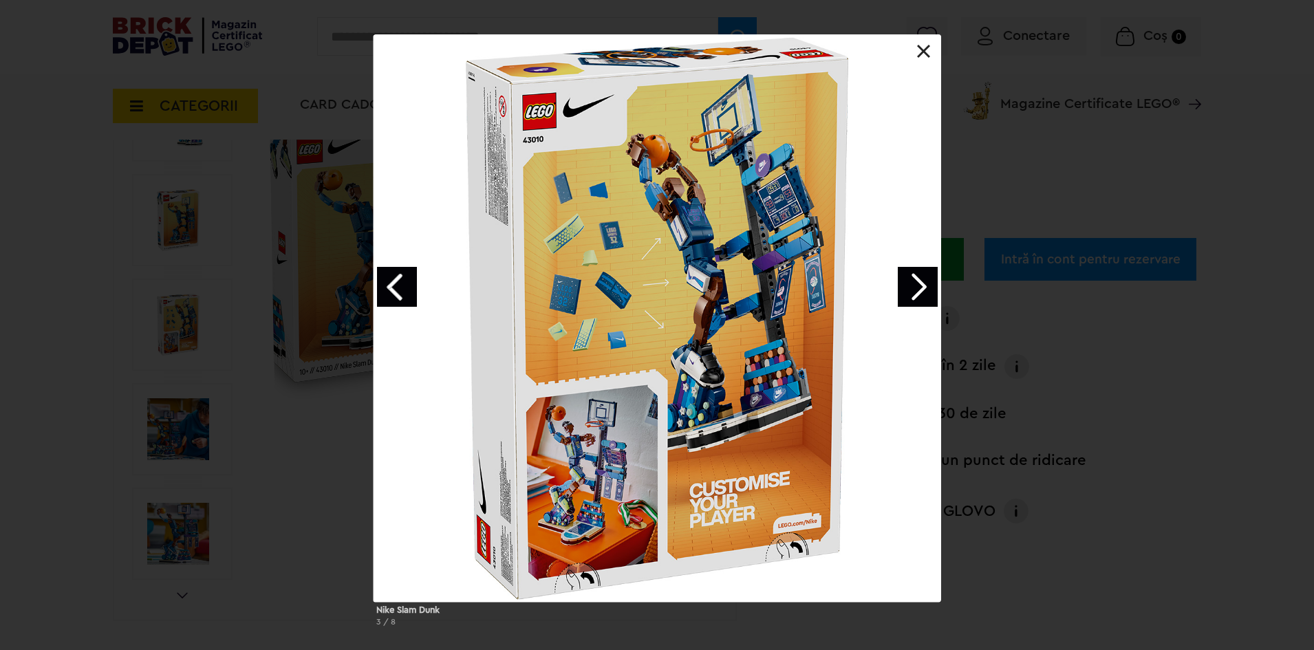
click at [923, 58] on div at bounding box center [656, 317] width 567 height 567
click at [924, 53] on link at bounding box center [924, 52] width 14 height 14
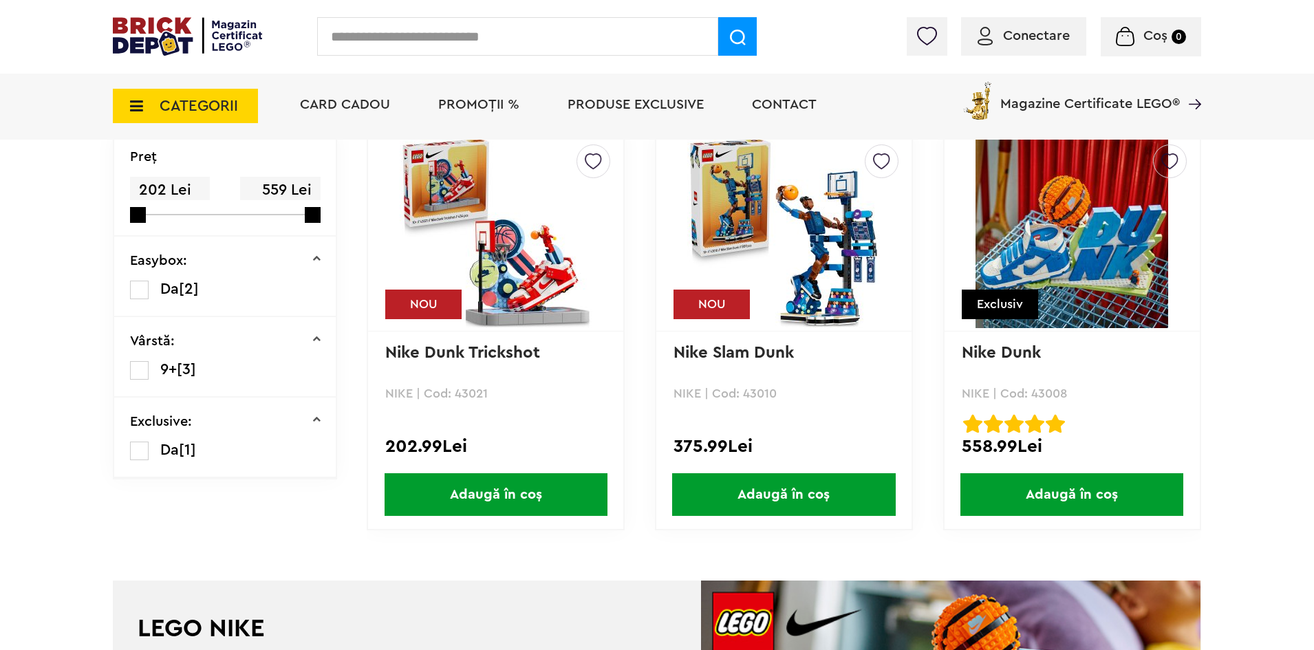
click at [501, 250] on img at bounding box center [496, 231] width 193 height 193
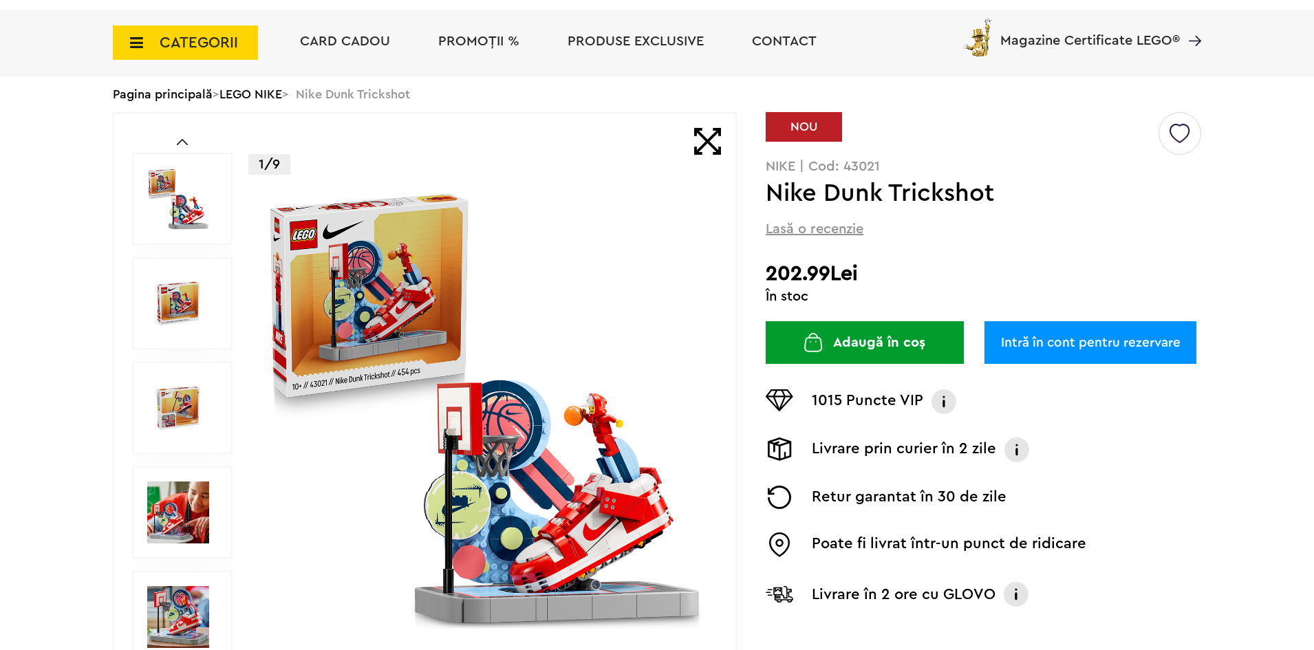
scroll to position [206, 0]
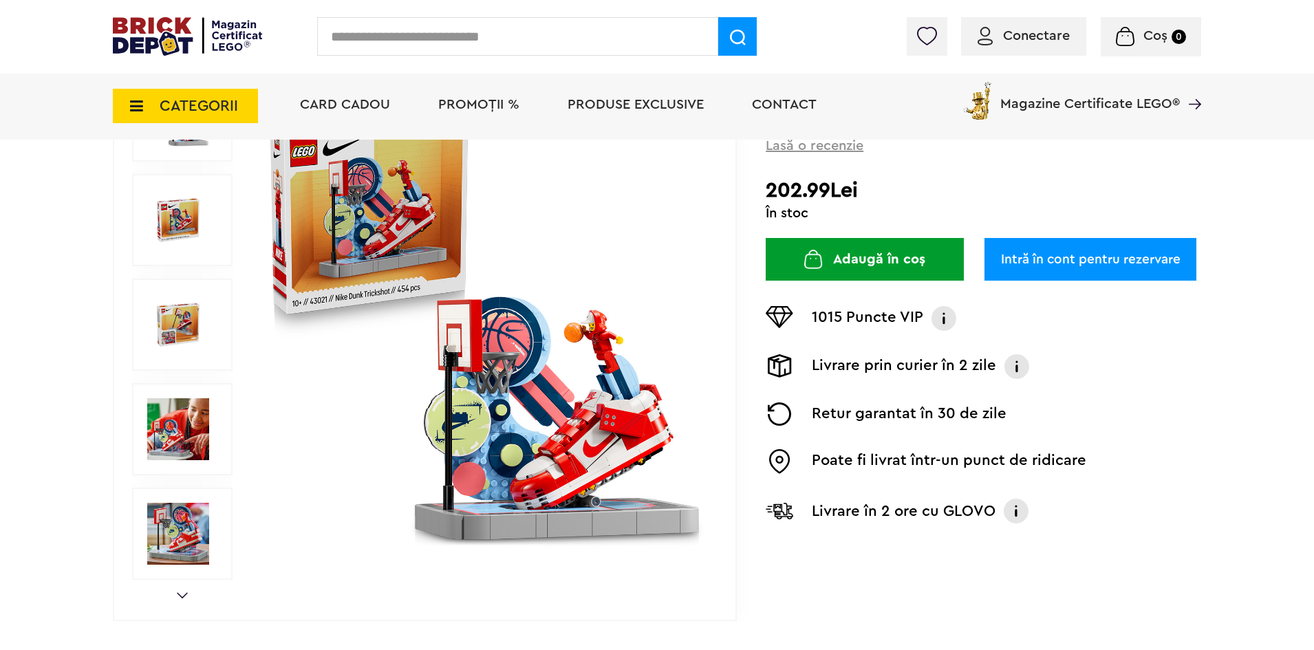
drag, startPoint x: 173, startPoint y: 232, endPoint x: 172, endPoint y: 247, distance: 14.5
click at [173, 235] on img at bounding box center [178, 220] width 62 height 62
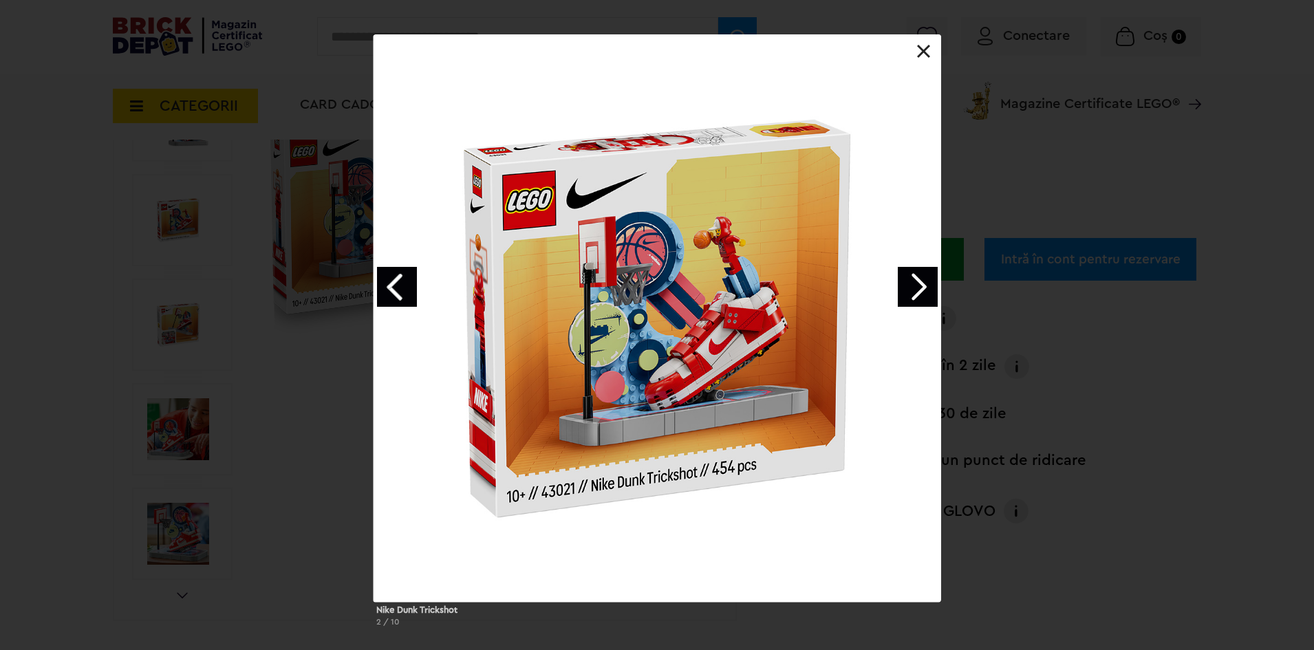
click at [904, 288] on link "Next image" at bounding box center [918, 287] width 40 height 40
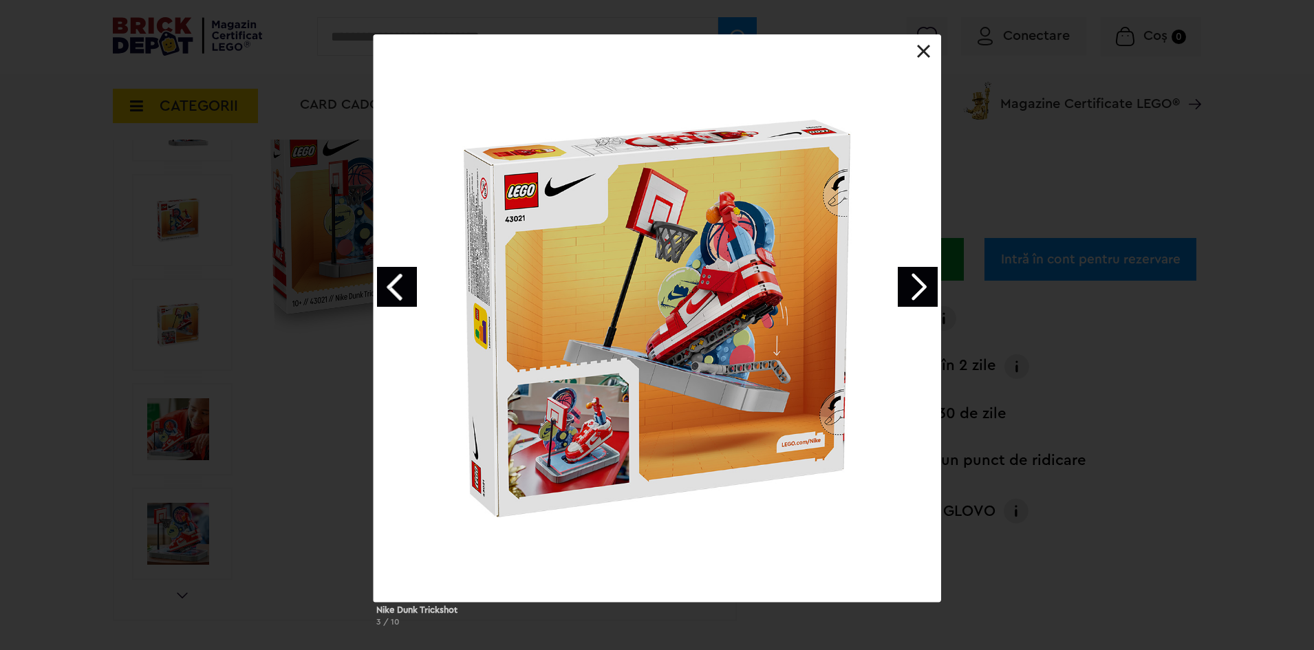
click at [910, 290] on link "Next image" at bounding box center [918, 287] width 40 height 40
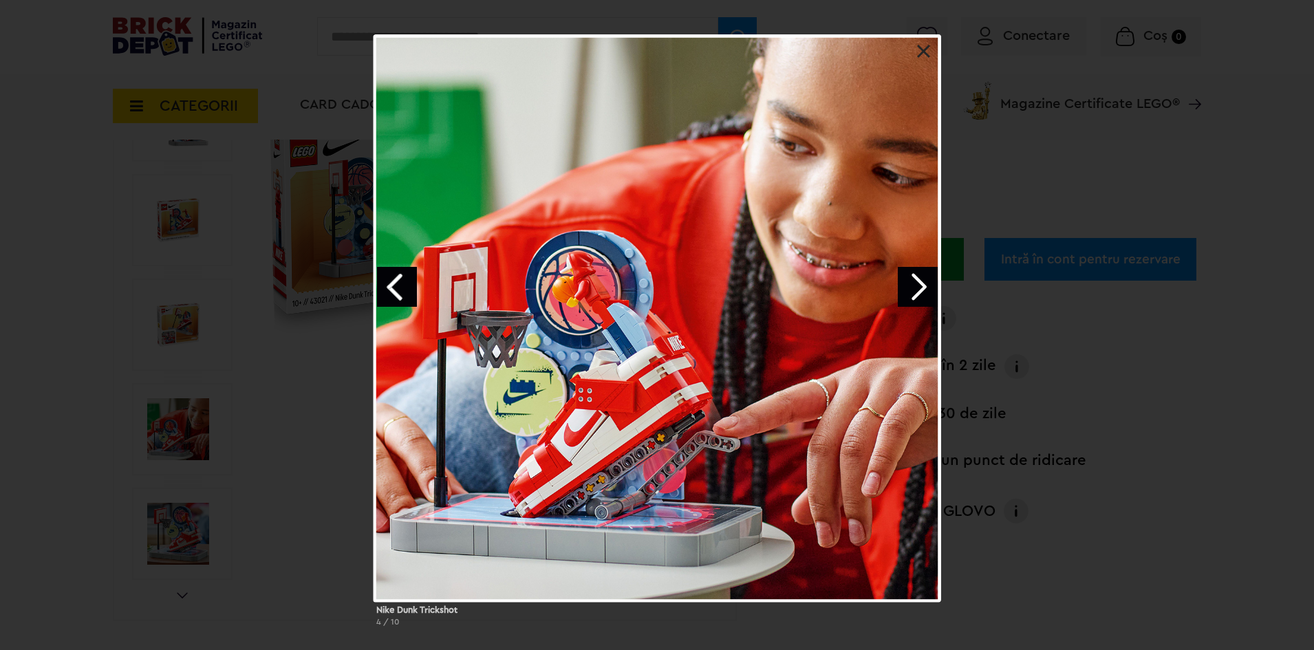
click at [909, 276] on link "Next image" at bounding box center [918, 287] width 40 height 40
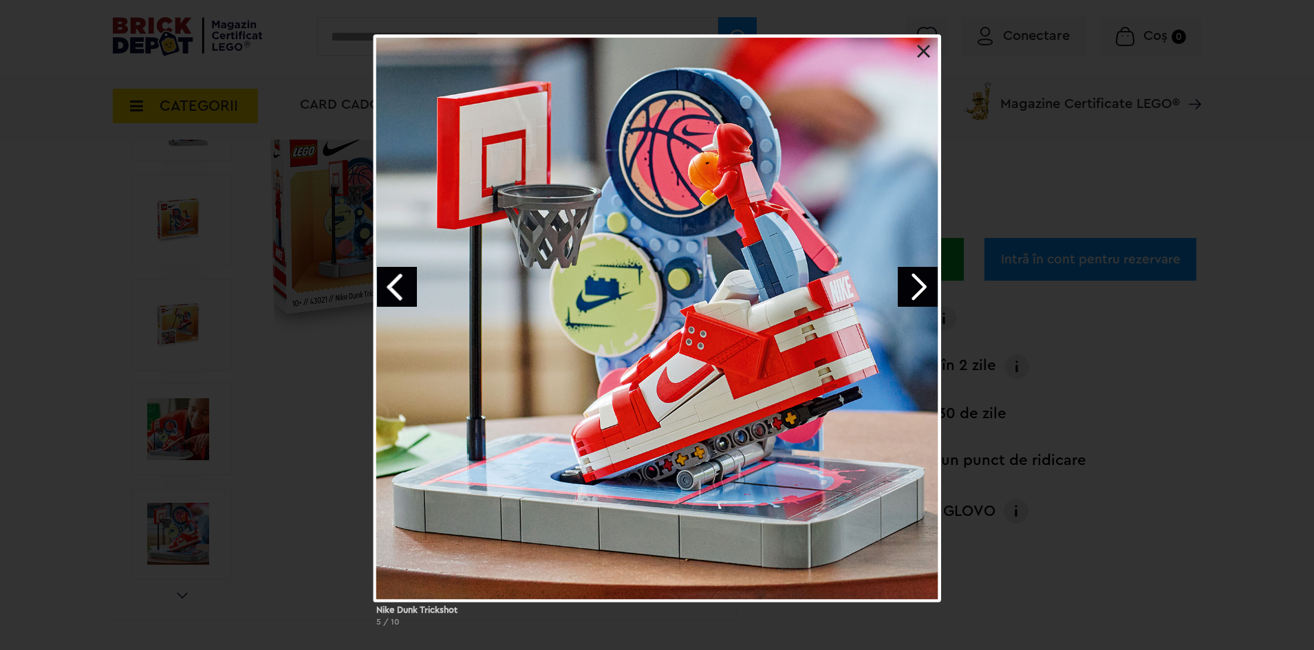
click at [909, 278] on link "Next image" at bounding box center [918, 287] width 40 height 40
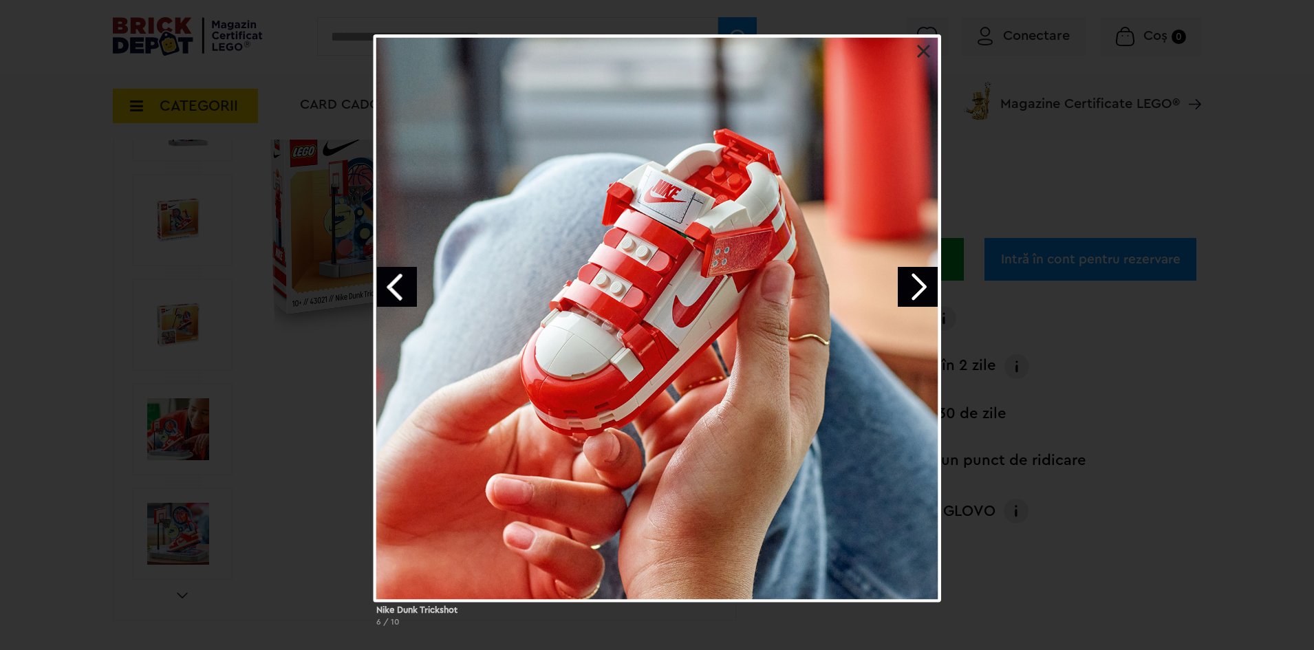
click at [921, 55] on link at bounding box center [924, 52] width 14 height 14
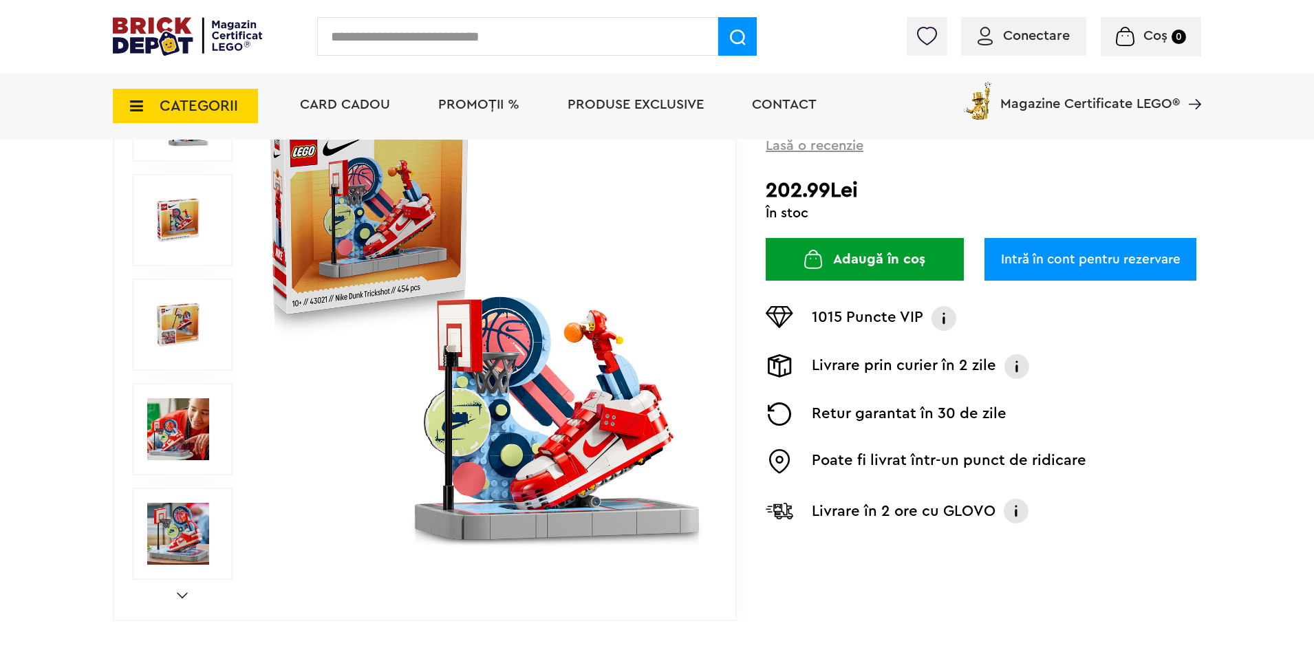
click at [140, 107] on icon at bounding box center [132, 105] width 21 height 15
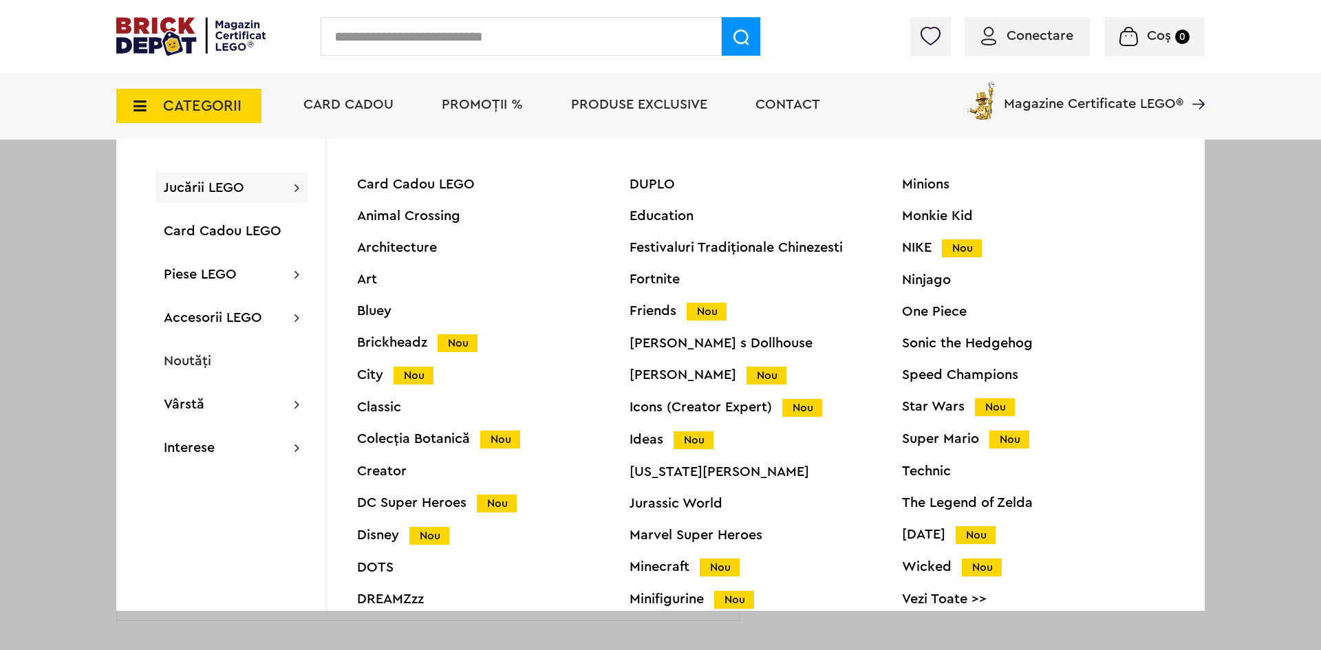
click at [918, 411] on div "Star Wars Nou" at bounding box center [1038, 407] width 272 height 14
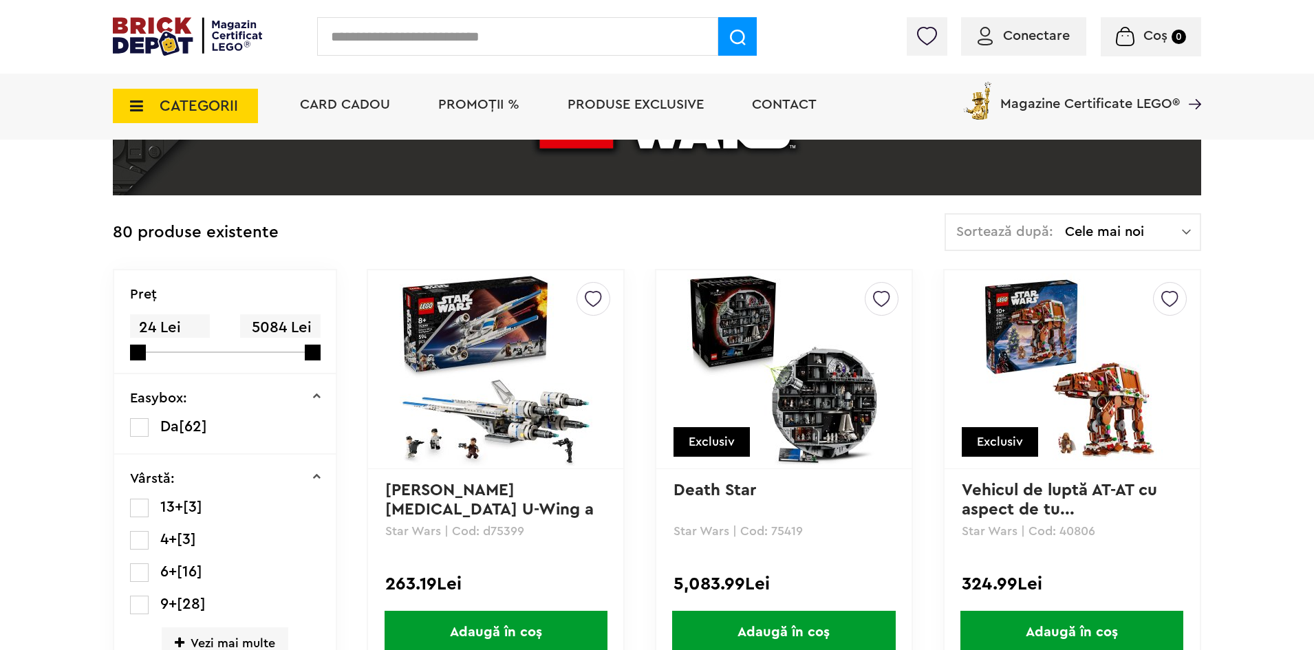
scroll to position [241, 0]
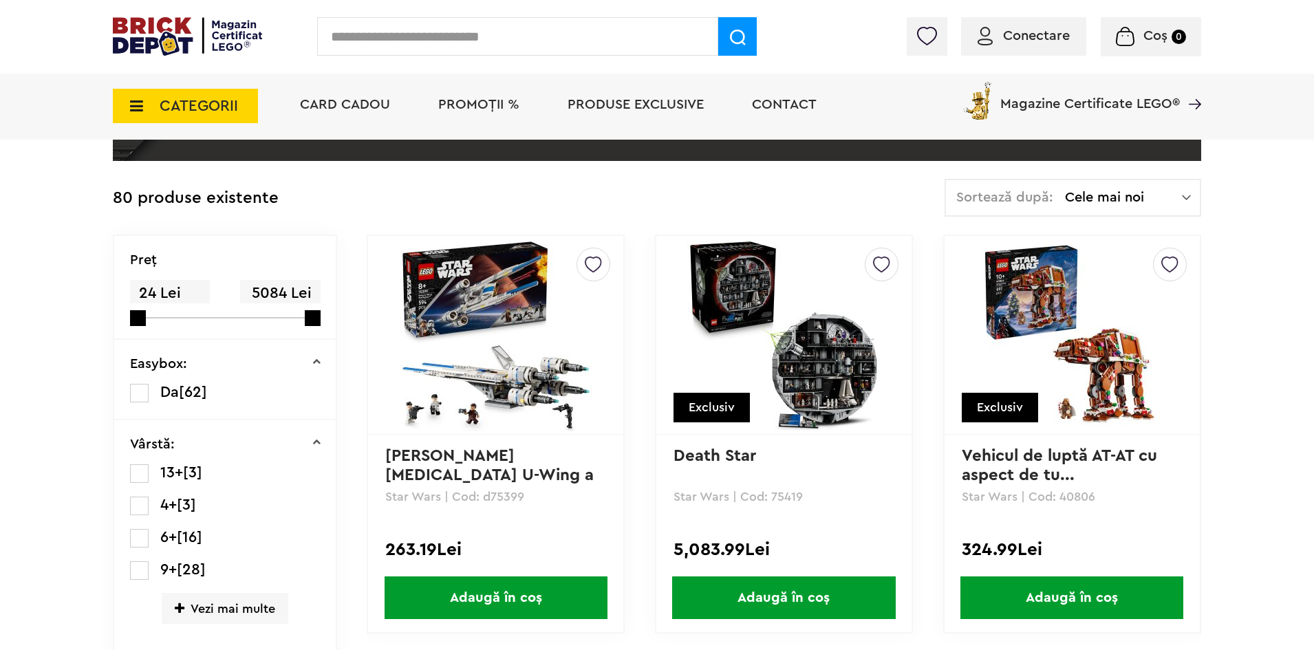
click at [833, 383] on img at bounding box center [783, 335] width 193 height 193
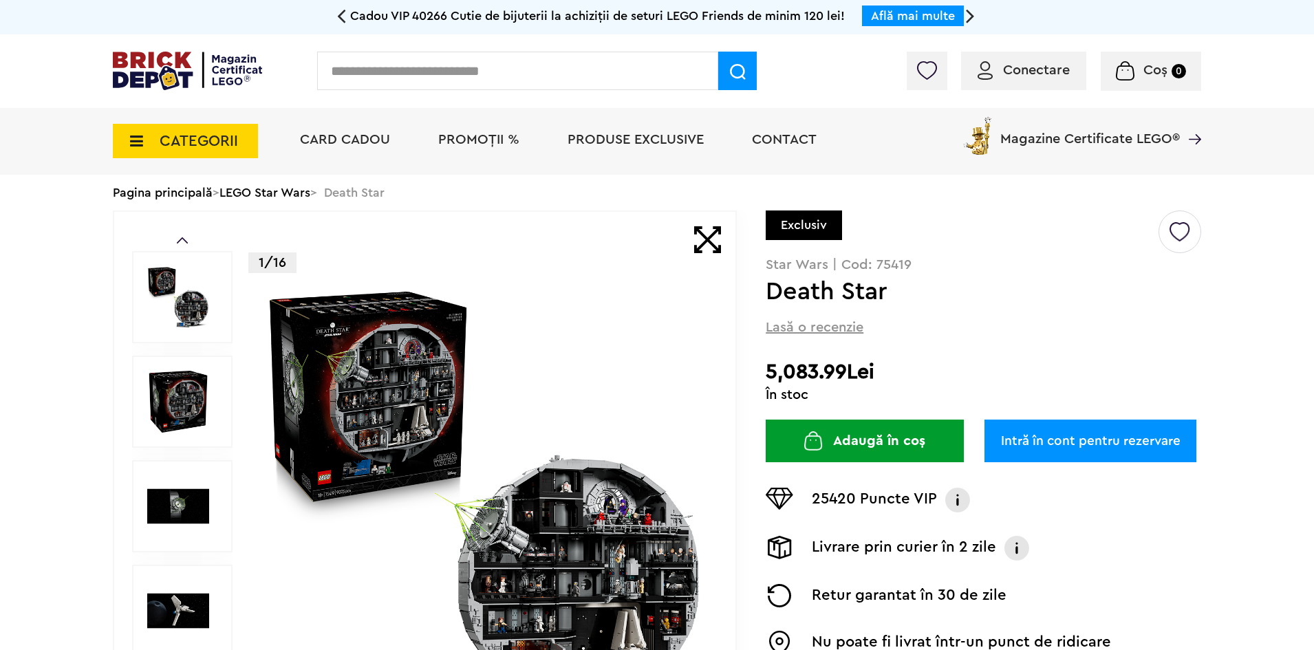
click at [557, 504] on img at bounding box center [484, 506] width 443 height 443
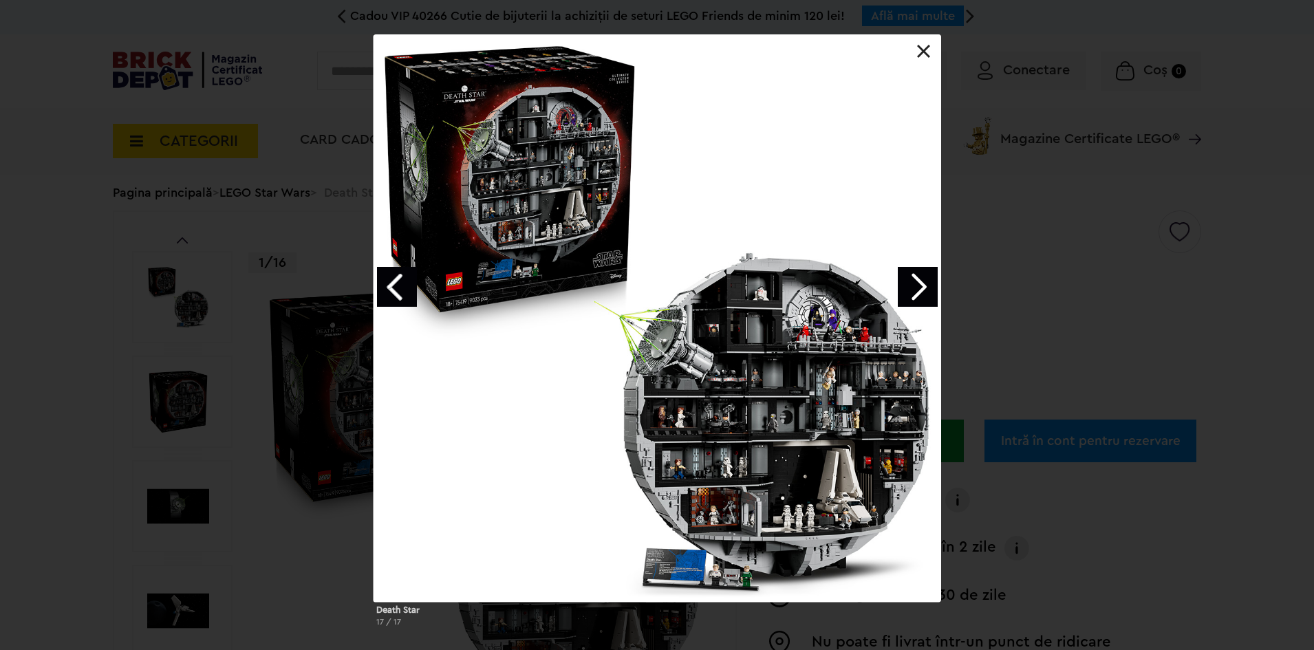
click at [658, 437] on div at bounding box center [656, 317] width 567 height 567
click at [660, 429] on div at bounding box center [656, 317] width 567 height 567
click at [922, 288] on link "Next image" at bounding box center [918, 287] width 40 height 40
click at [913, 290] on link "Next image" at bounding box center [918, 287] width 40 height 40
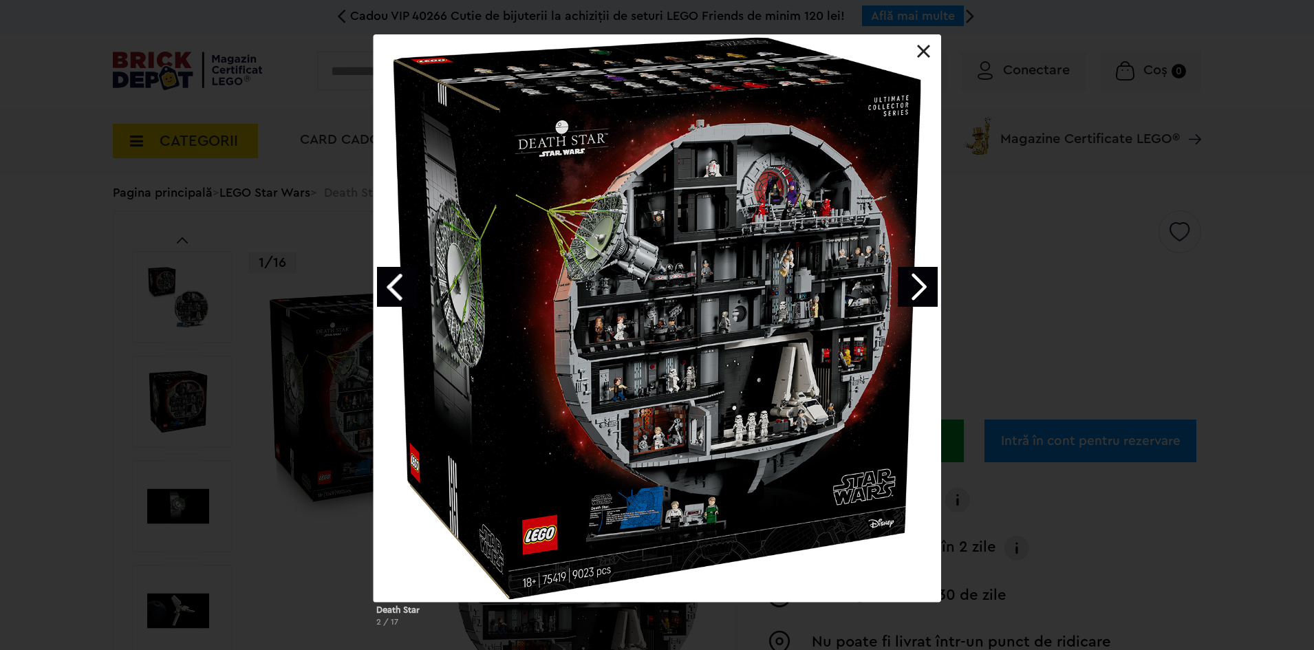
click at [911, 291] on link "Next image" at bounding box center [918, 287] width 40 height 40
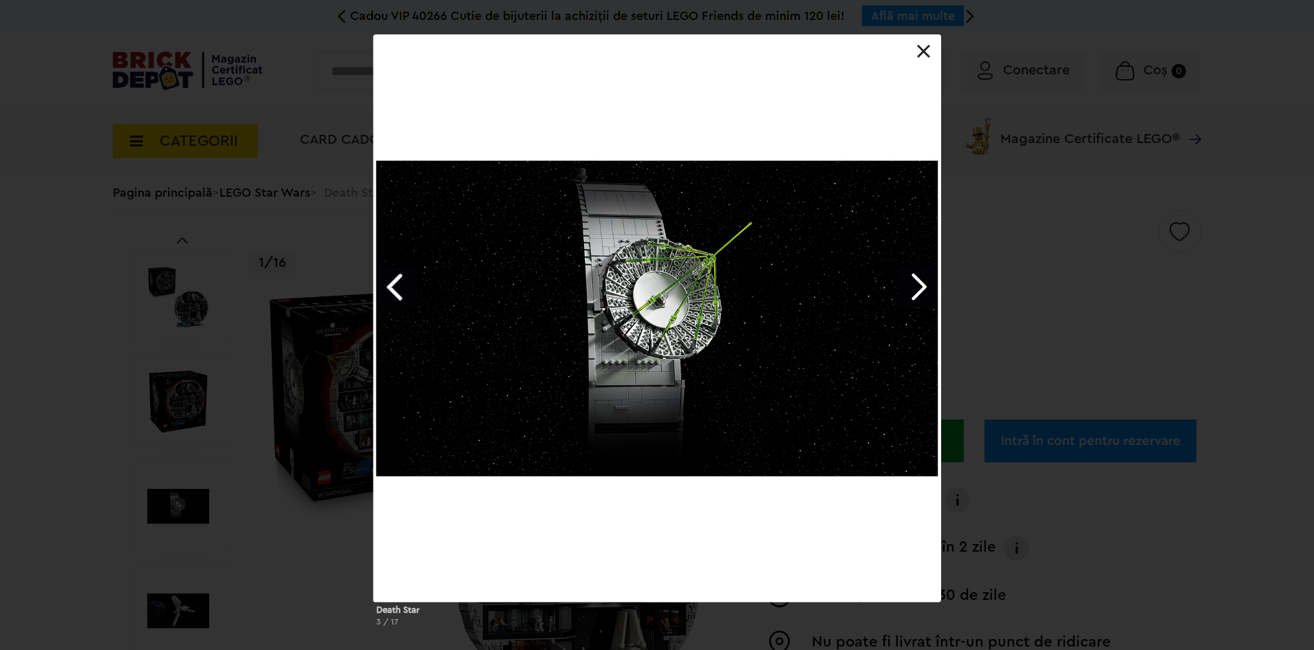
click at [911, 293] on link "Next image" at bounding box center [918, 287] width 40 height 40
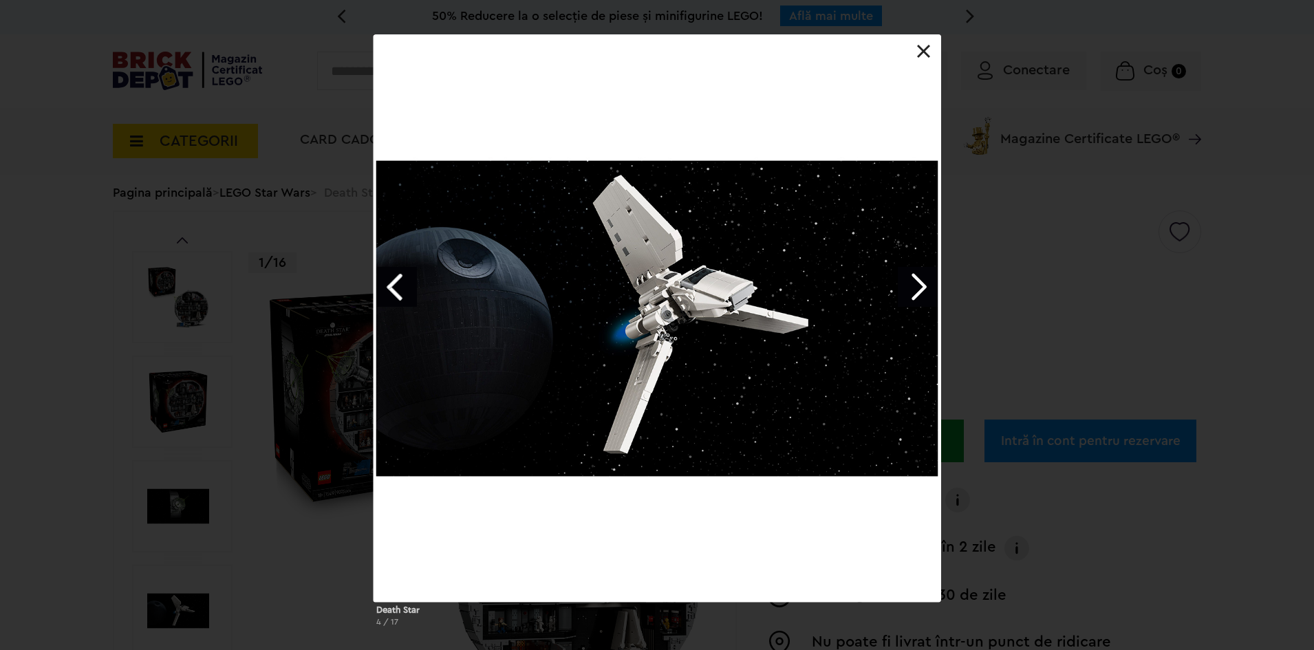
click at [907, 296] on link "Next image" at bounding box center [918, 287] width 40 height 40
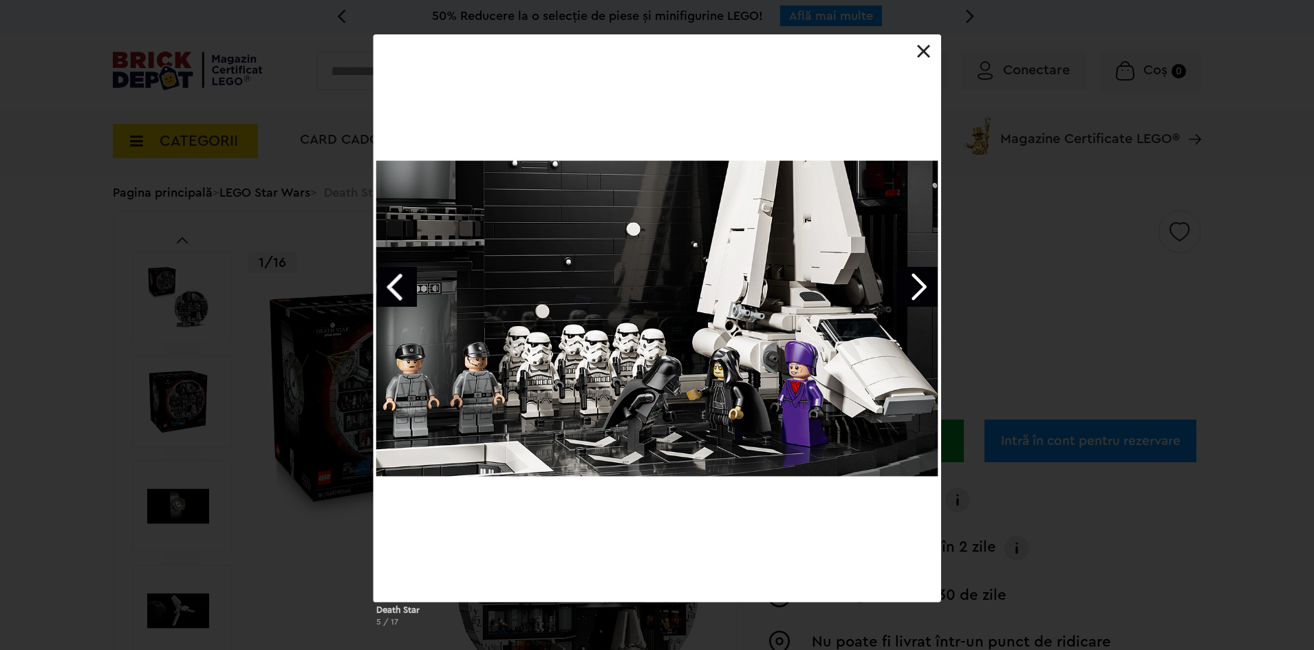
click at [902, 299] on link "Next image" at bounding box center [918, 287] width 40 height 40
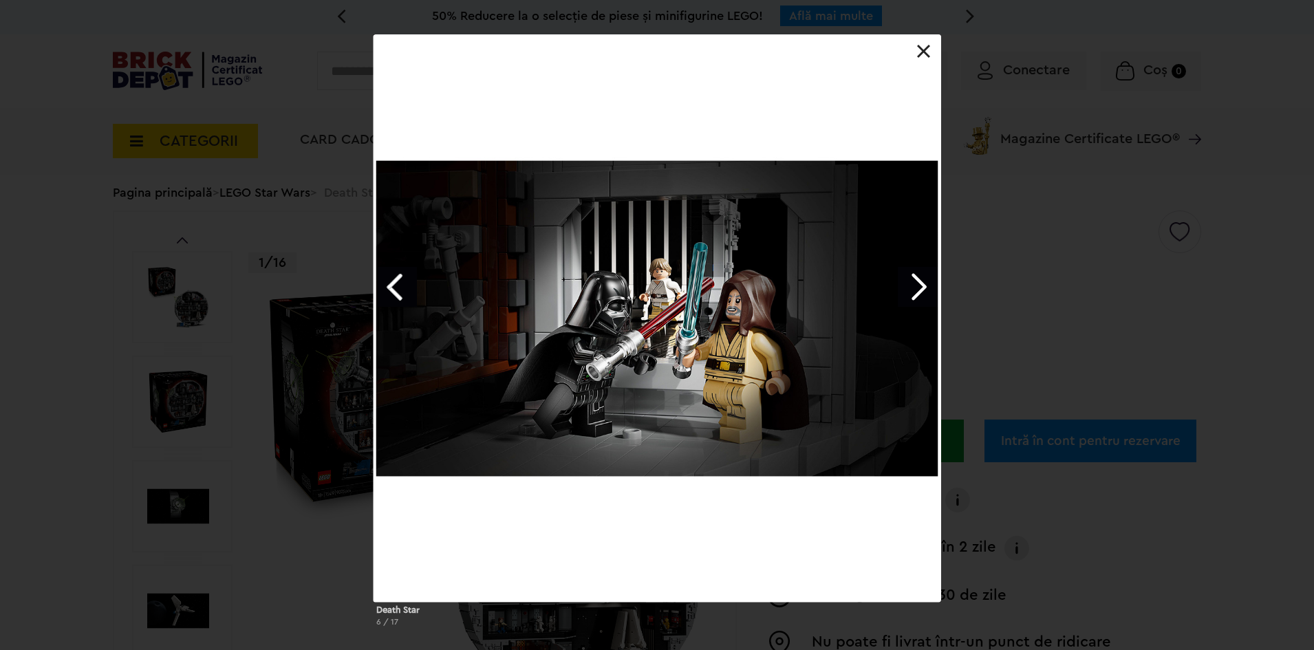
click at [902, 299] on link "Next image" at bounding box center [918, 287] width 40 height 40
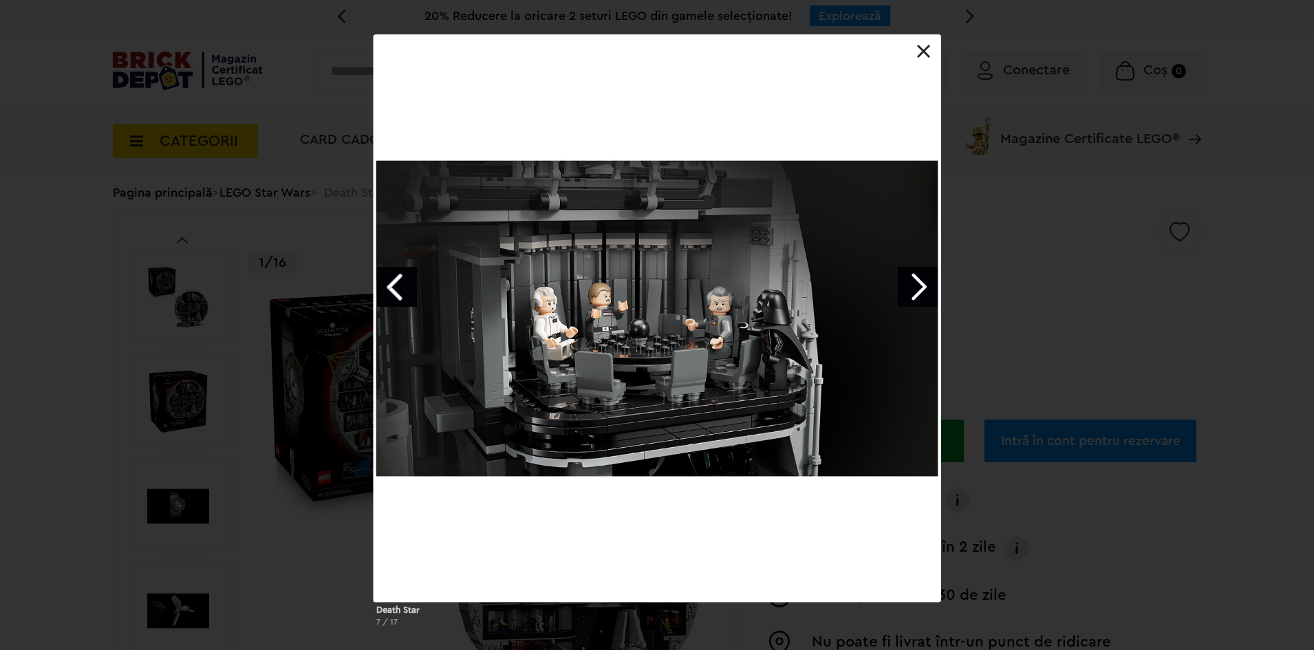
click at [911, 289] on link "Next image" at bounding box center [918, 287] width 40 height 40
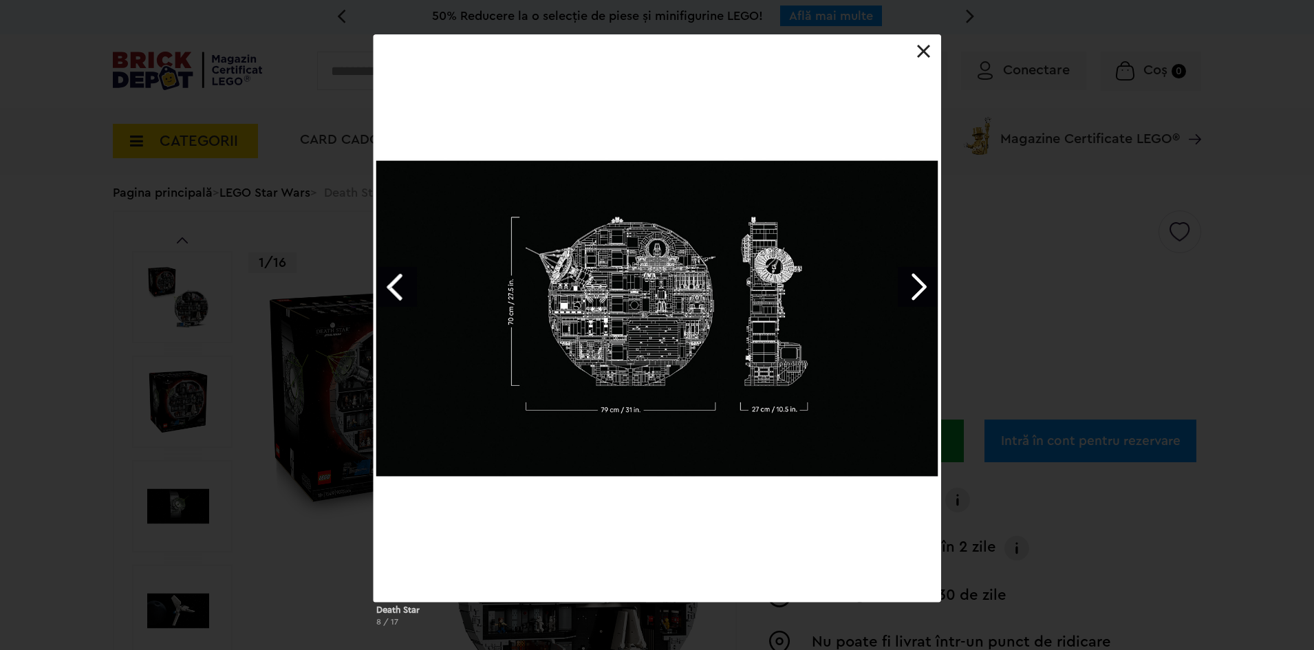
click at [924, 292] on link "Next image" at bounding box center [918, 287] width 40 height 40
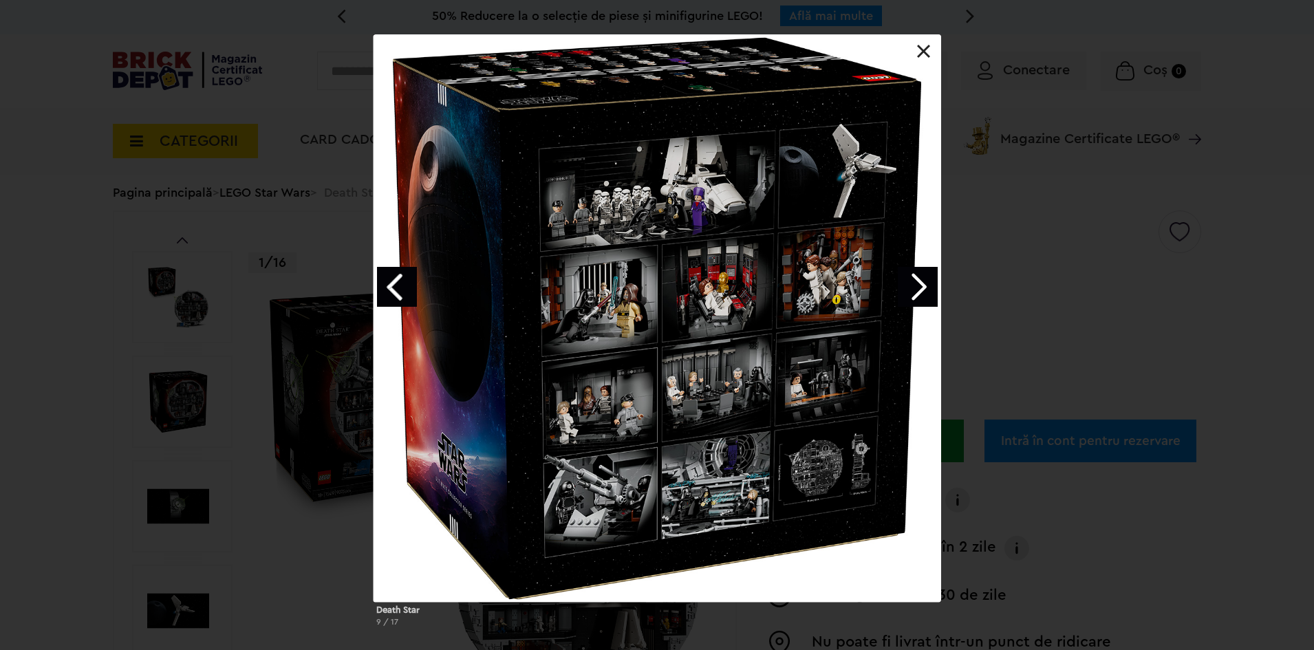
click at [920, 46] on link at bounding box center [924, 52] width 14 height 14
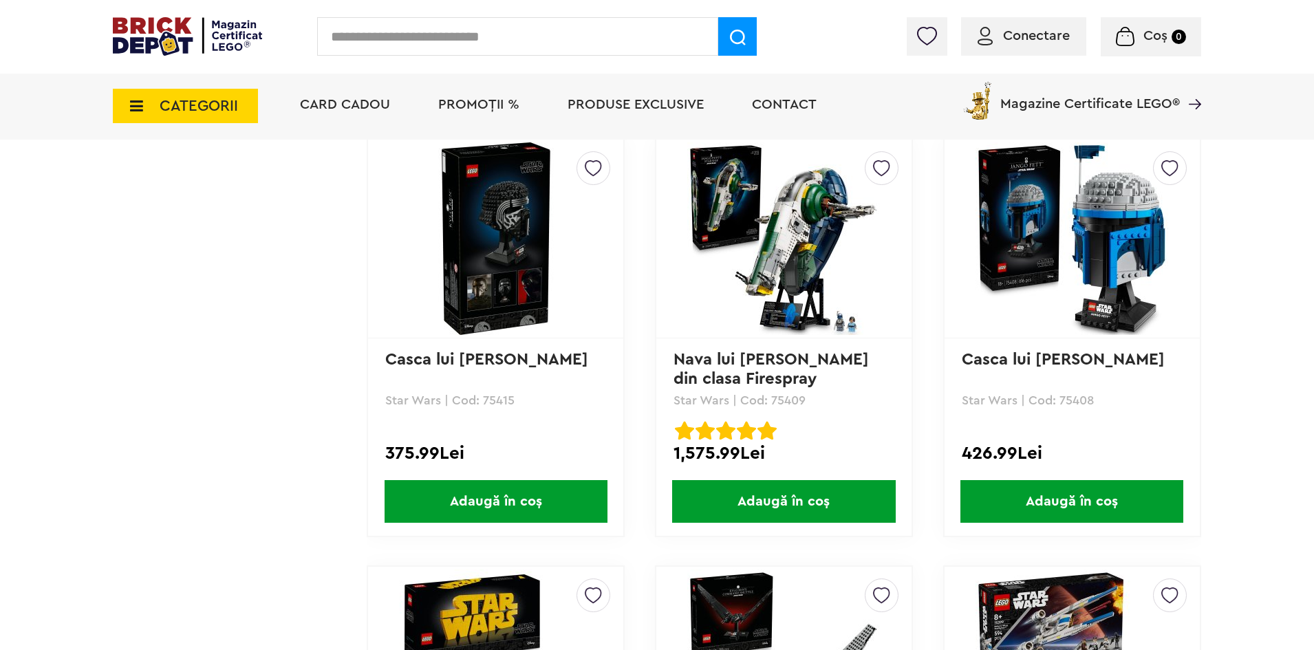
scroll to position [2923, 0]
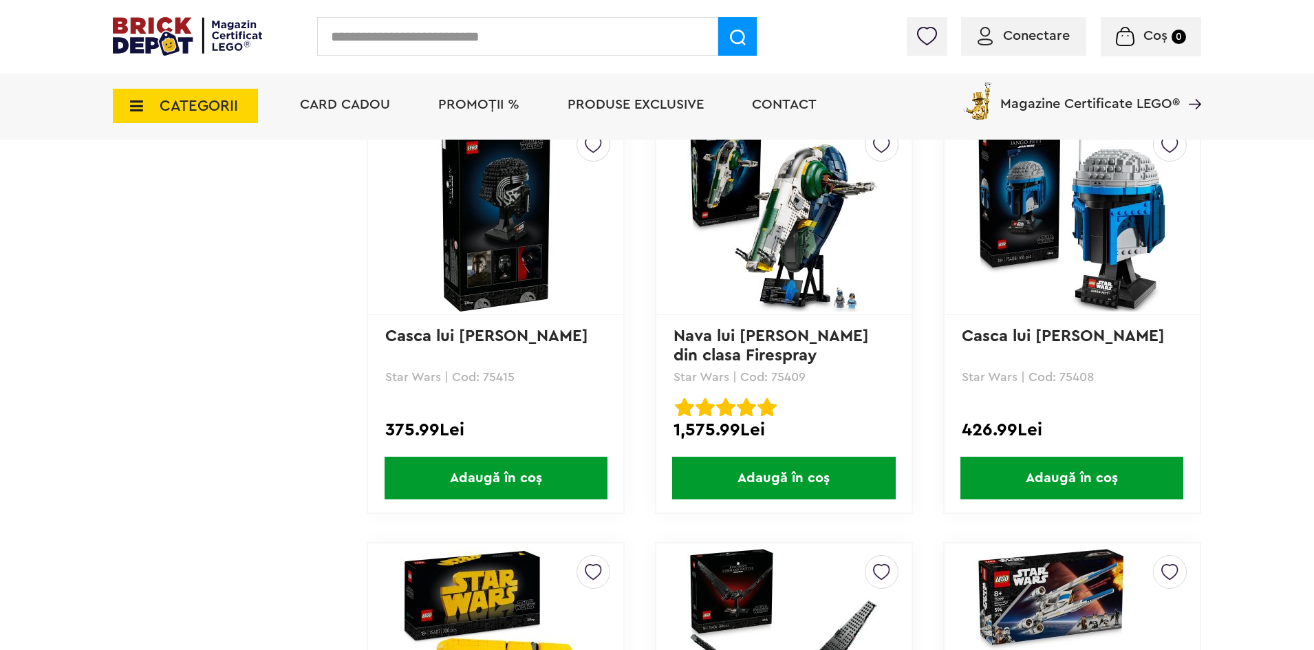
click at [133, 111] on icon at bounding box center [132, 105] width 21 height 15
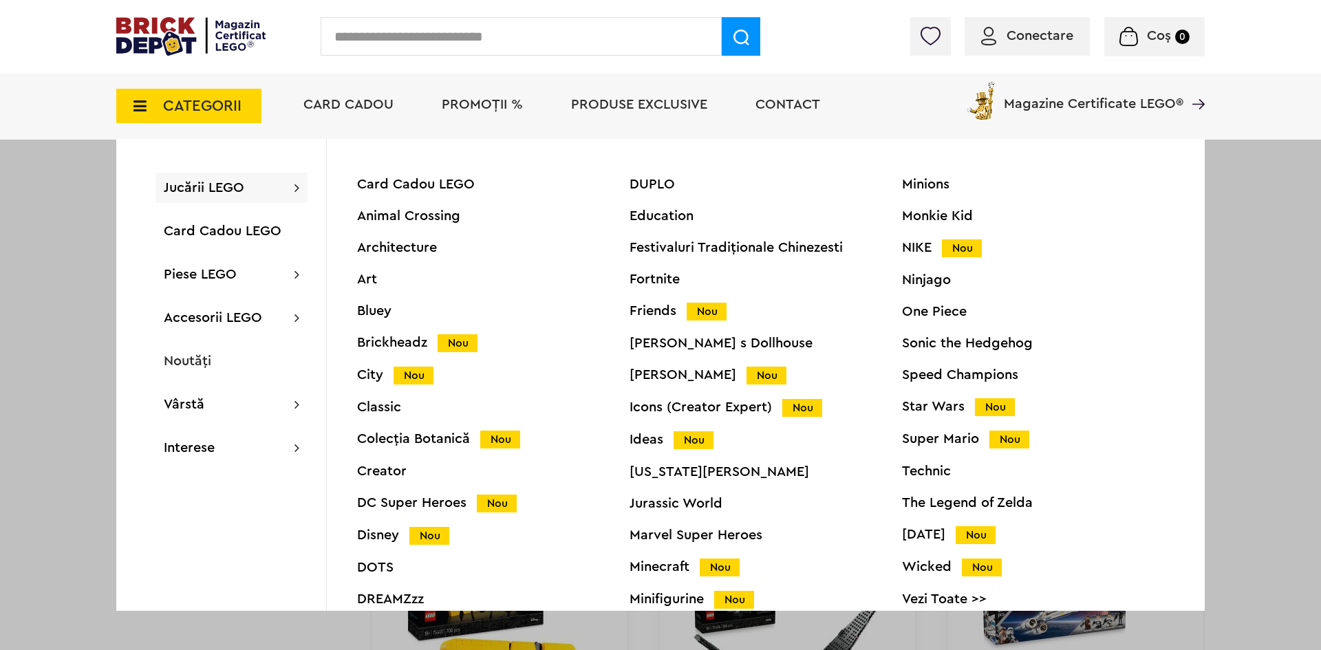
click at [906, 382] on div "Speed Champions" at bounding box center [1038, 375] width 272 height 14
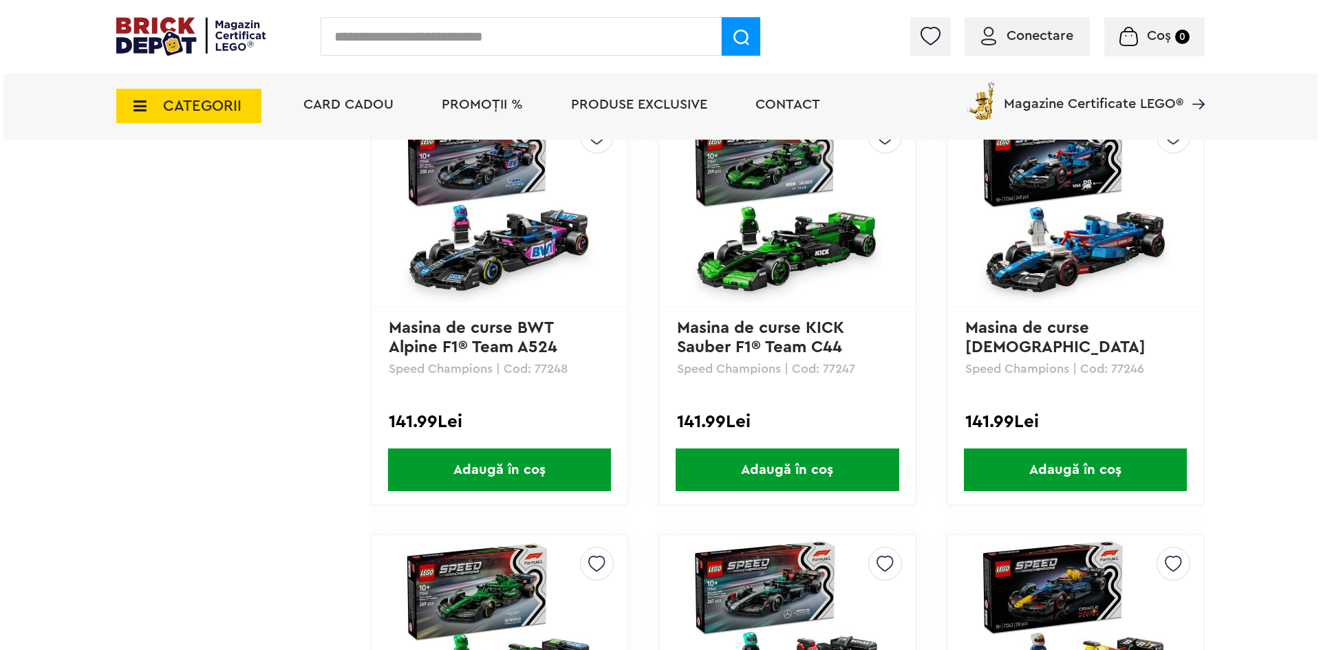
scroll to position [1685, 0]
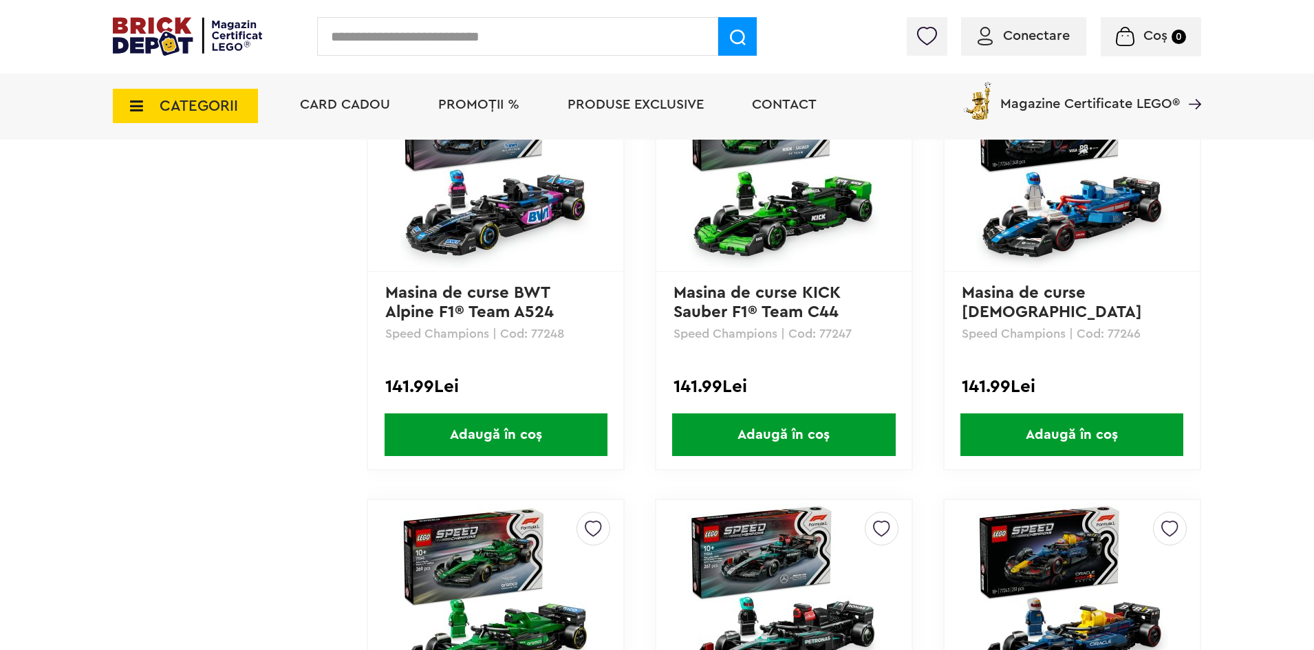
click at [224, 104] on span "CATEGORII" at bounding box center [199, 105] width 78 height 15
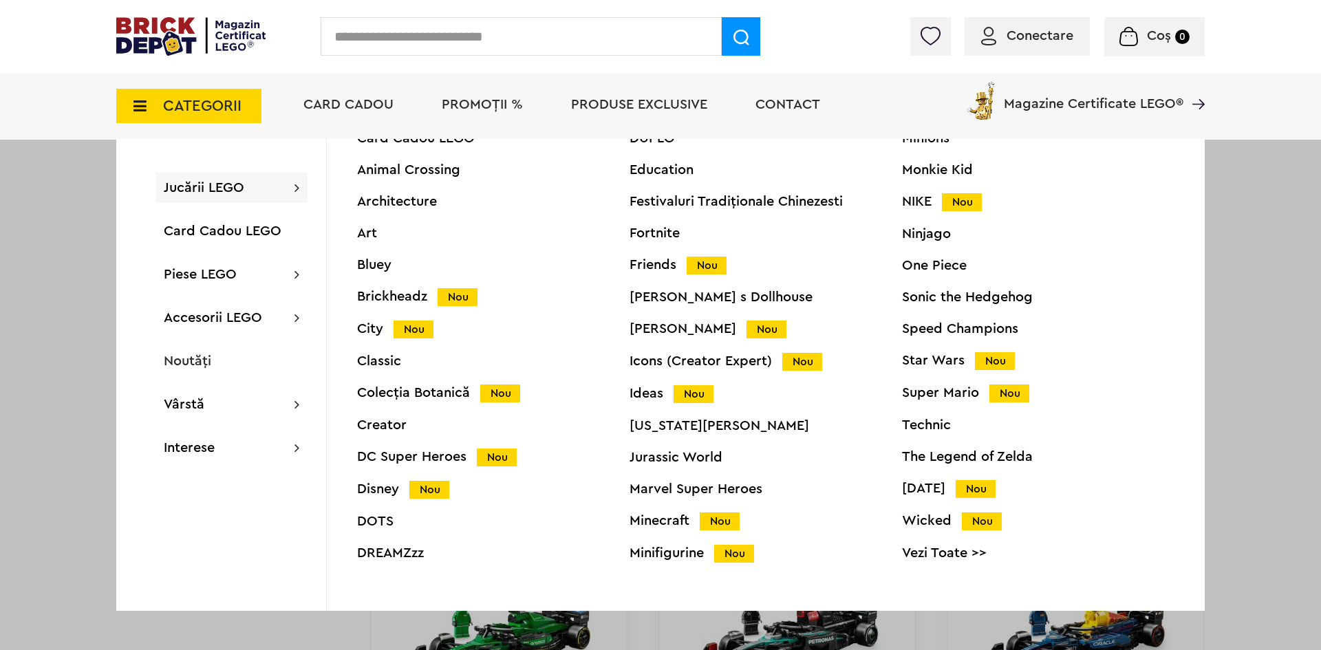
scroll to position [52, 0]
